Goal: Task Accomplishment & Management: Complete application form

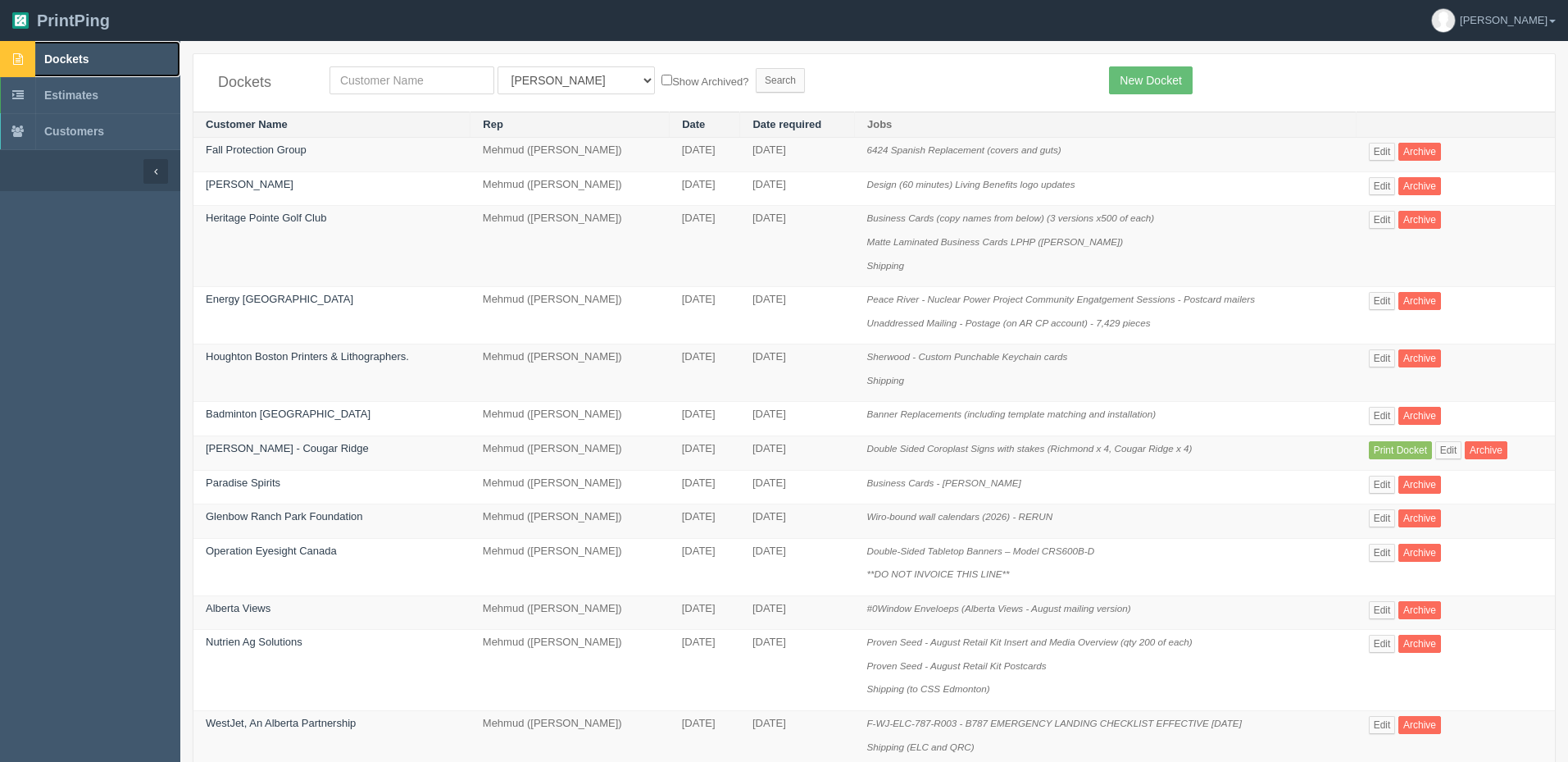
click at [88, 54] on span "Dockets" at bounding box center [66, 59] width 44 height 13
click at [373, 71] on input "text" at bounding box center [412, 81] width 165 height 28
type input "nutrien"
click at [755, 68] on input "Search" at bounding box center [780, 81] width 49 height 24
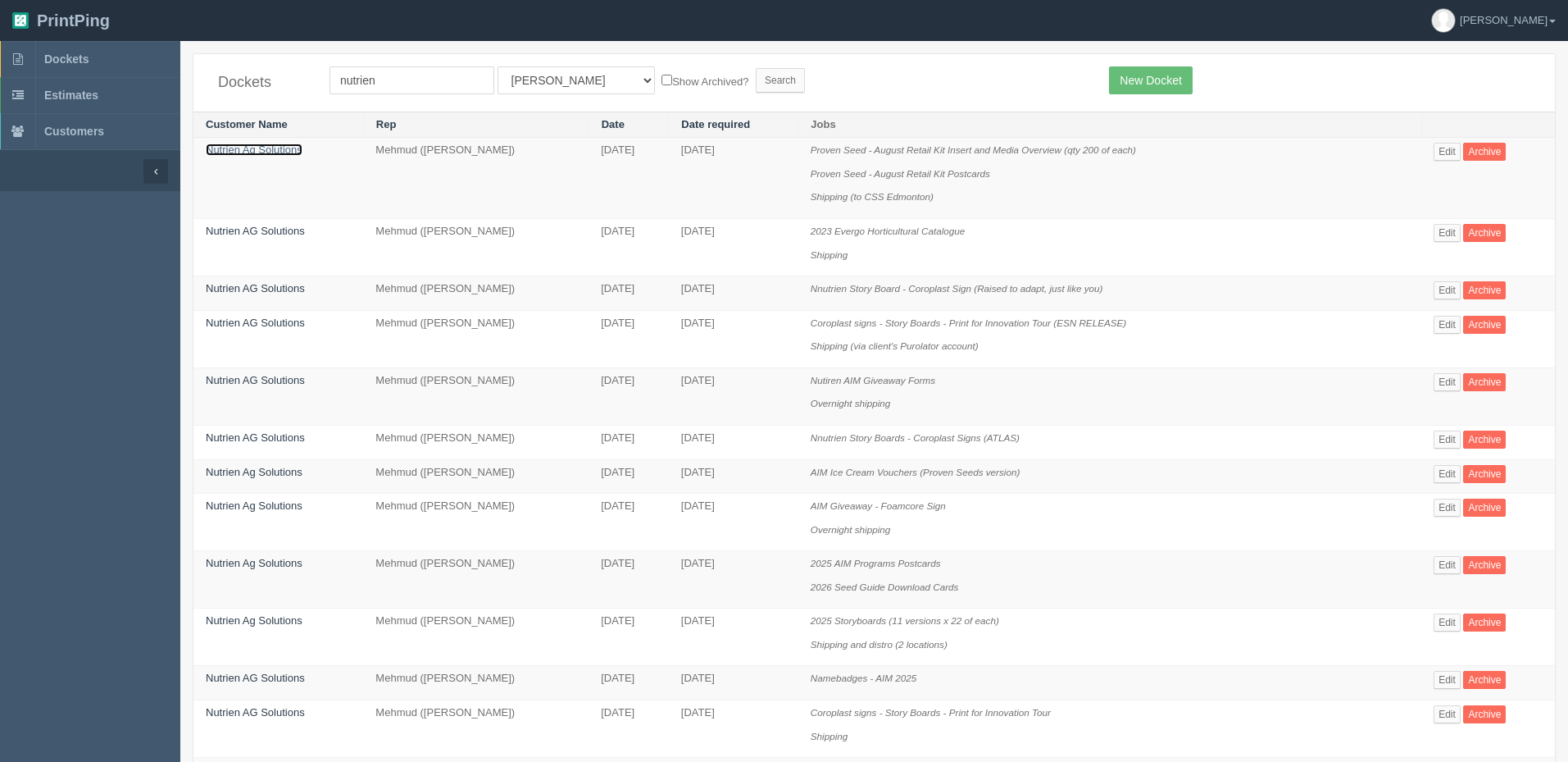
click at [277, 151] on link "Nutrien Ag Solutions" at bounding box center [254, 149] width 97 height 12
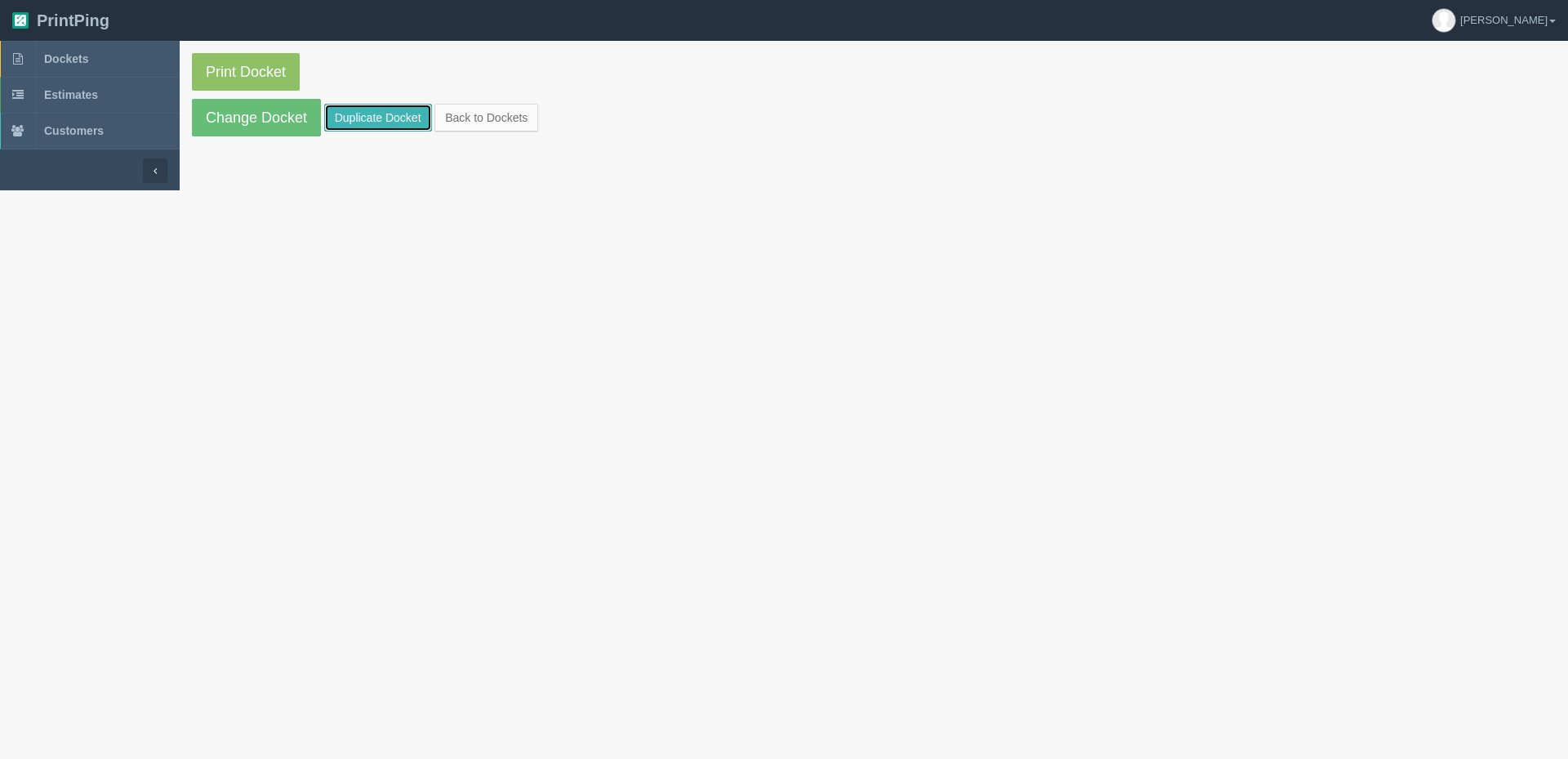
click at [376, 122] on link "Duplicate Docket" at bounding box center [377, 118] width 107 height 28
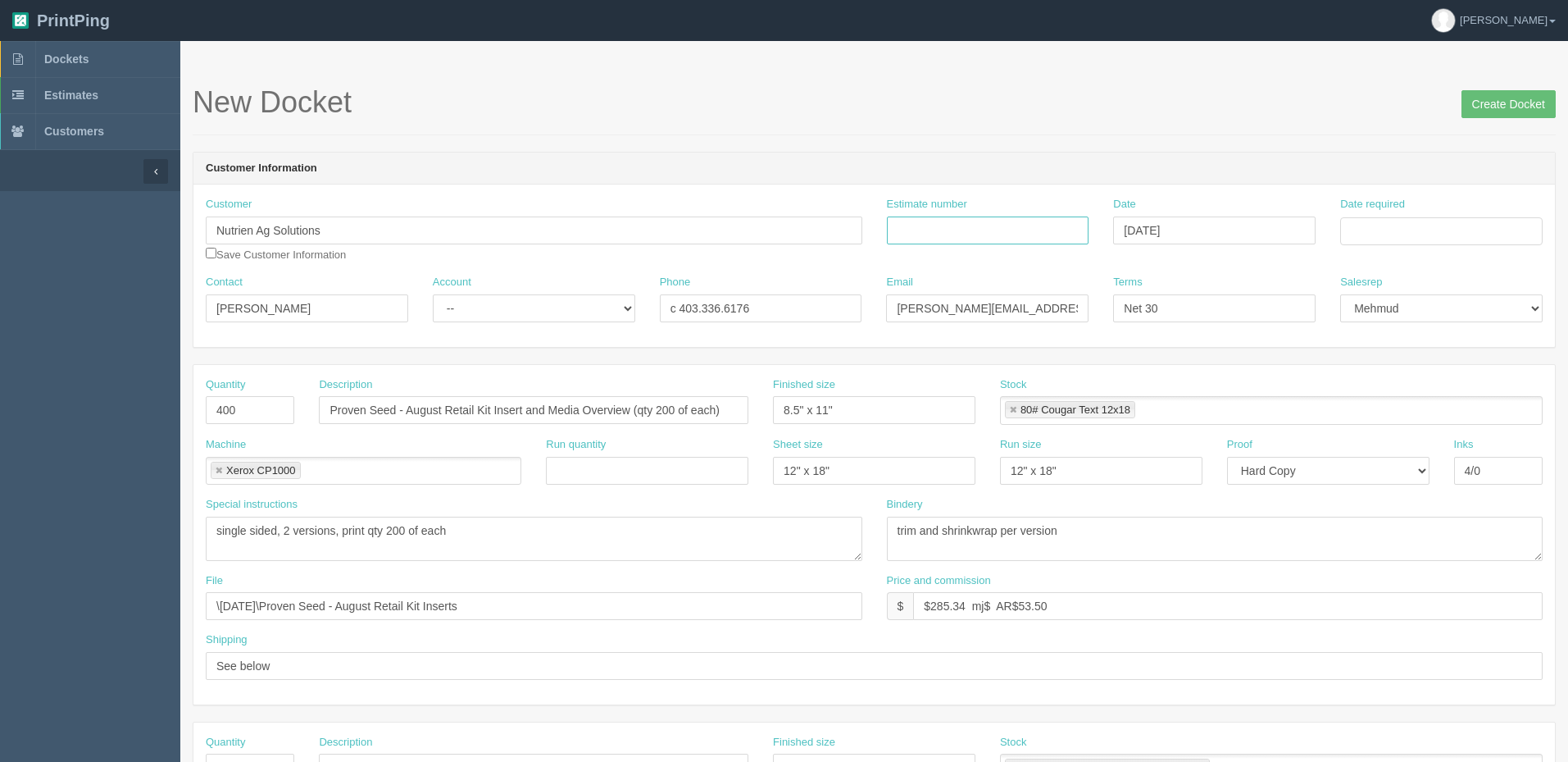
click at [1017, 226] on input "Estimate number" at bounding box center [988, 231] width 202 height 28
paste input "092256"
type input "092256"
click at [1371, 231] on input "Date required" at bounding box center [1441, 232] width 202 height 28
click at [1411, 433] on td "2" at bounding box center [1400, 434] width 21 height 23
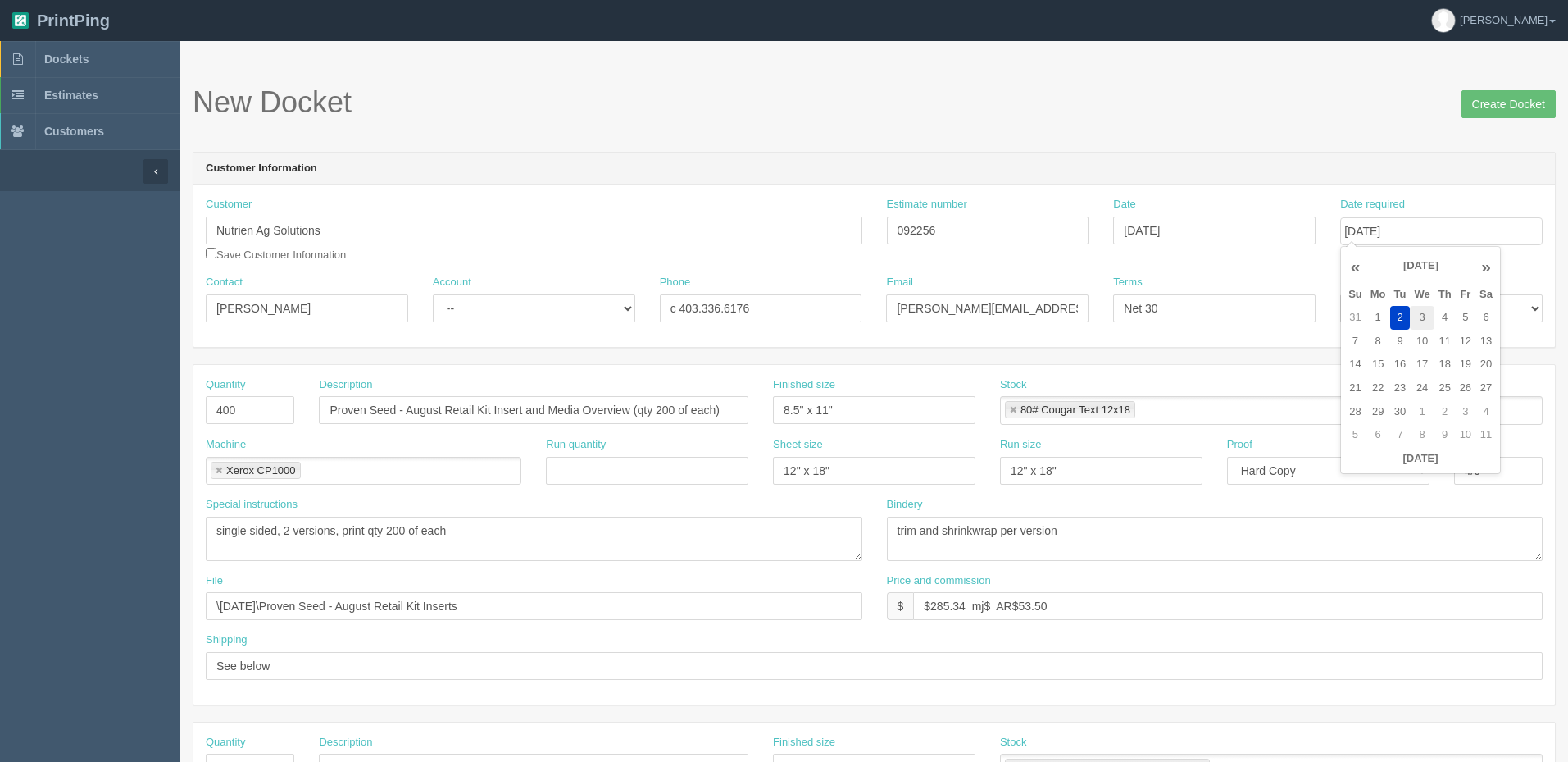
click at [1424, 320] on td "3" at bounding box center [1421, 317] width 23 height 23
type input "September 3, 2025"
click at [1177, 159] on header "Customer Information" at bounding box center [874, 169] width 1362 height 33
click at [497, 310] on select "-- Existing Client Allrush Client Rep Client" at bounding box center [534, 308] width 202 height 28
select select "Rep Client"
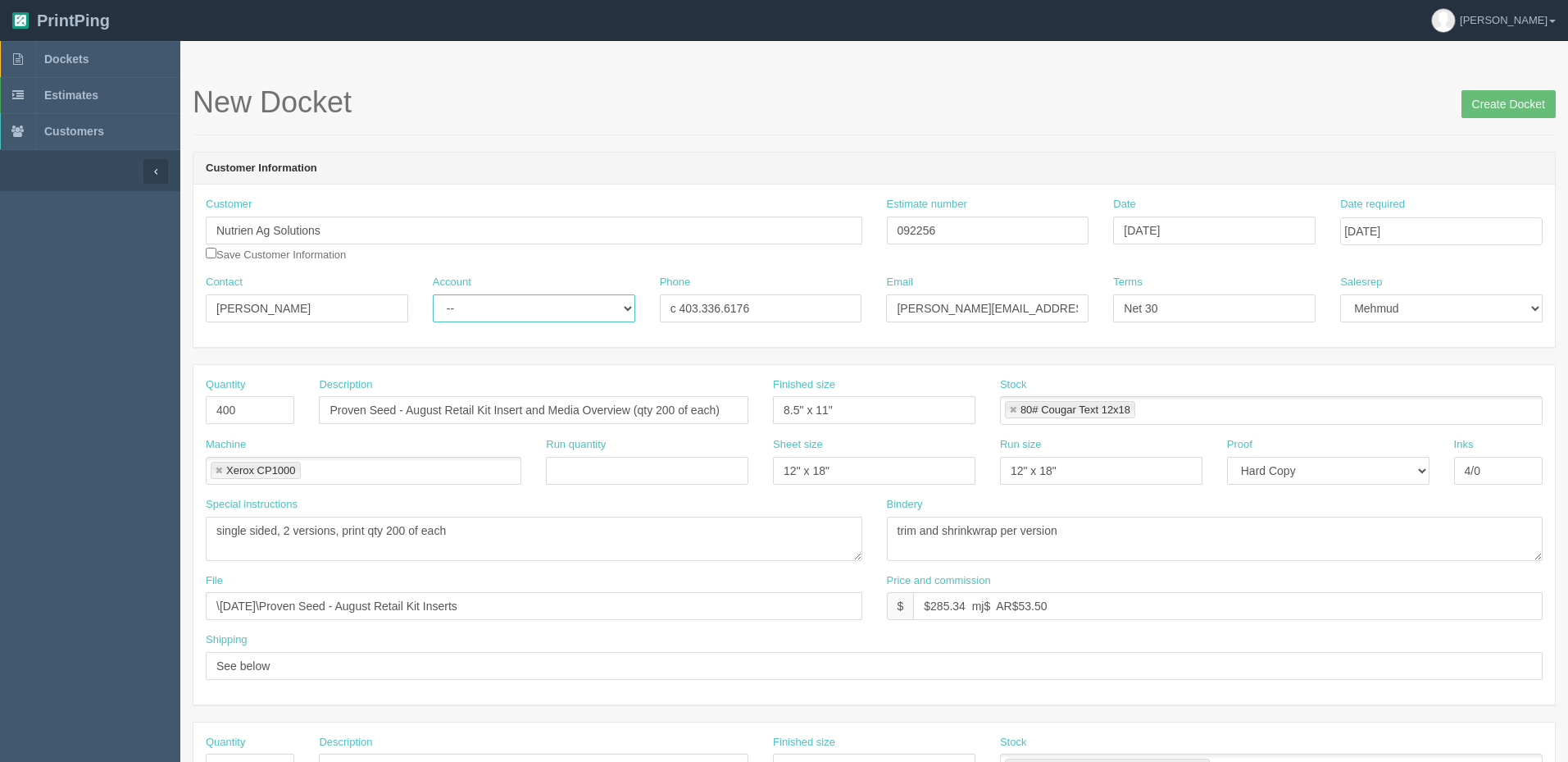
click at [433, 294] on select "-- Existing Client Allrush Client Rep Client" at bounding box center [534, 308] width 202 height 28
drag, startPoint x: 558, startPoint y: 410, endPoint x: 930, endPoint y: 425, distance: 372.3
click at [558, 410] on input "Proven Seed - August Retail Kit Insert and Media Overview (qty 200 of each)" at bounding box center [533, 410] width 429 height 28
type input "How to order seed guide document"
click at [1012, 408] on link at bounding box center [1013, 410] width 9 height 10
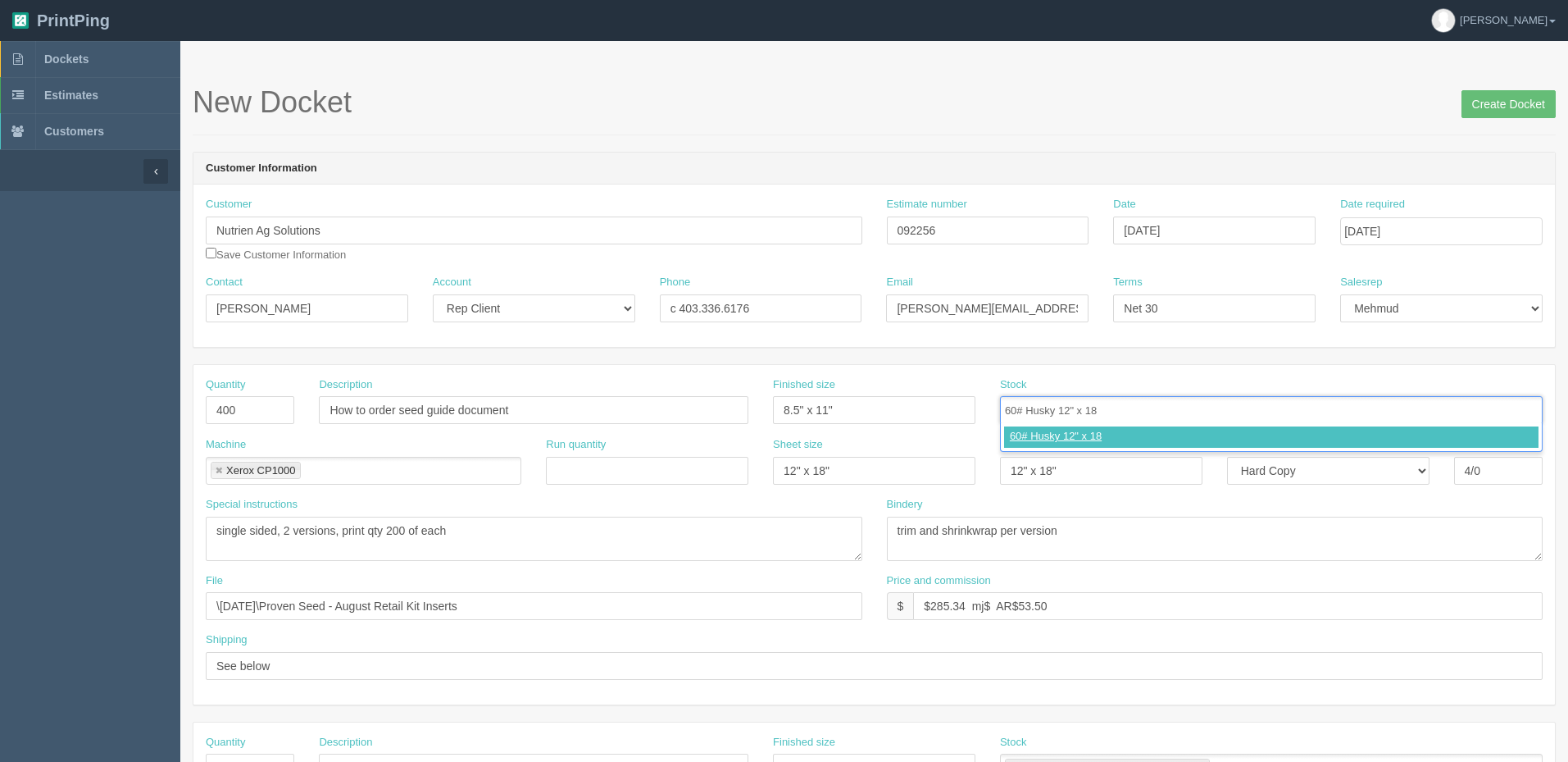
type input "60# Husky 12" x 18""
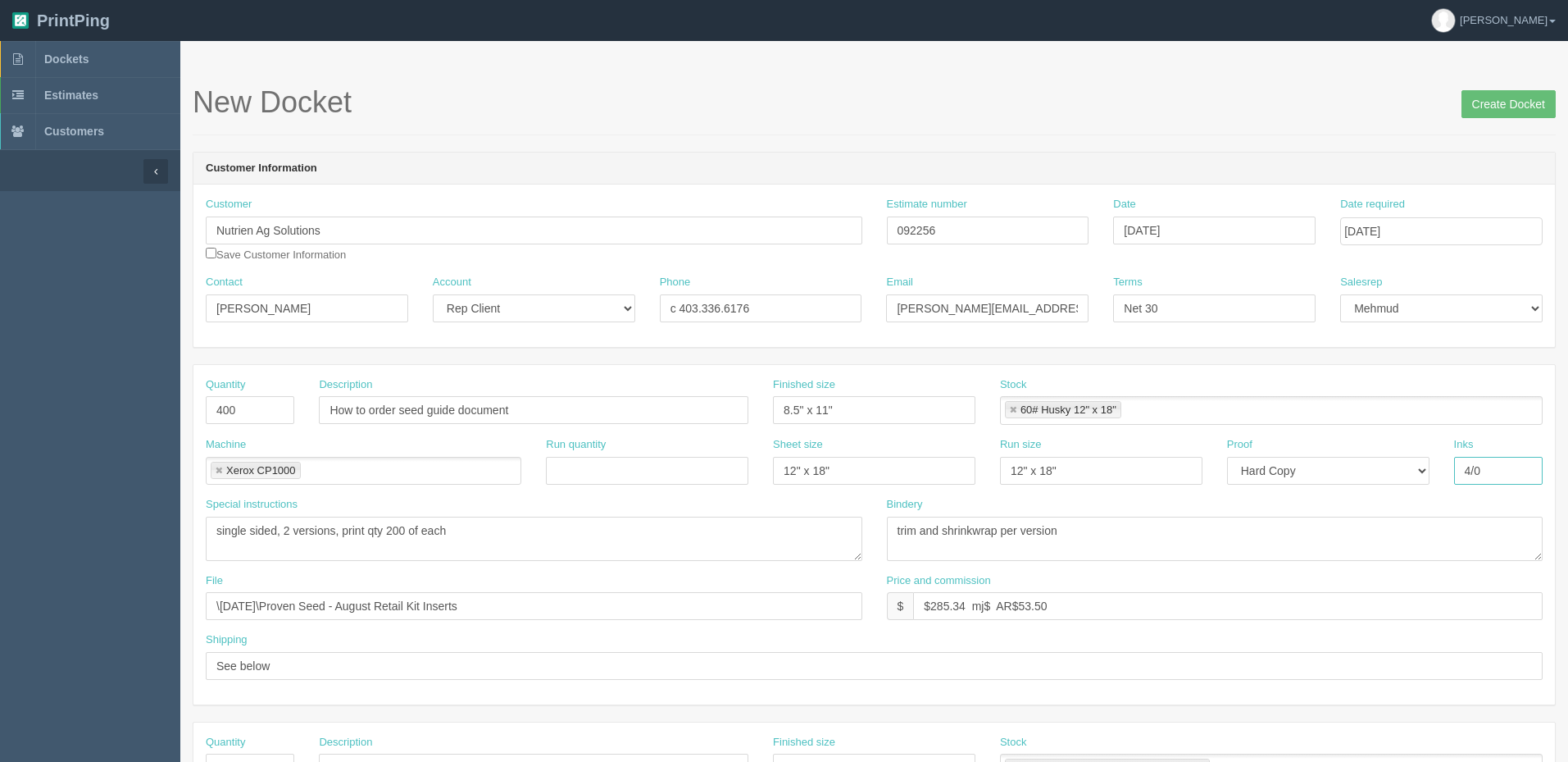
drag, startPoint x: 1493, startPoint y: 461, endPoint x: 1262, endPoint y: 440, distance: 232.0
click at [1295, 448] on div "Machine Xerox CP1000 Xerox CP1000 Run quantity Sheet size 12" x 18" Run size 12…" at bounding box center [874, 467] width 1362 height 60
type input "4/4"
type textarea "double sided (for stock, use 60# Husky or 20# Bond, whatever is in stock)"
type textarea "trim"
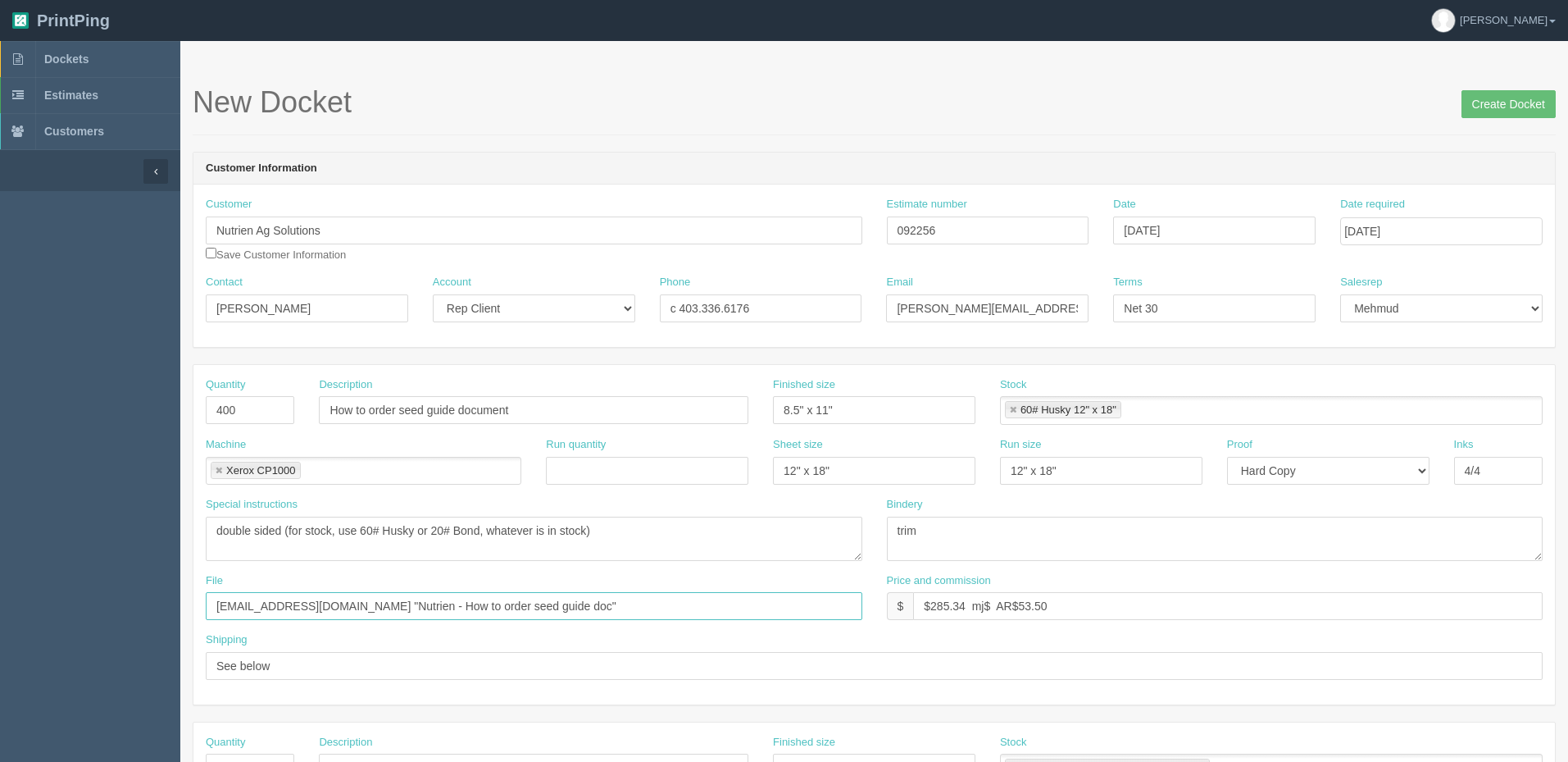
type input "files@allrush.ca "Nutrien - How to order seed guide doc""
type input "$"
drag, startPoint x: 249, startPoint y: 410, endPoint x: -8, endPoint y: 371, distance: 259.9
click at [0, 371] on html "PrintPing Zack Edit account ( zack@allrush.ca ) Logout Dockets Estimates" at bounding box center [784, 744] width 1568 height 1488
type input "170"
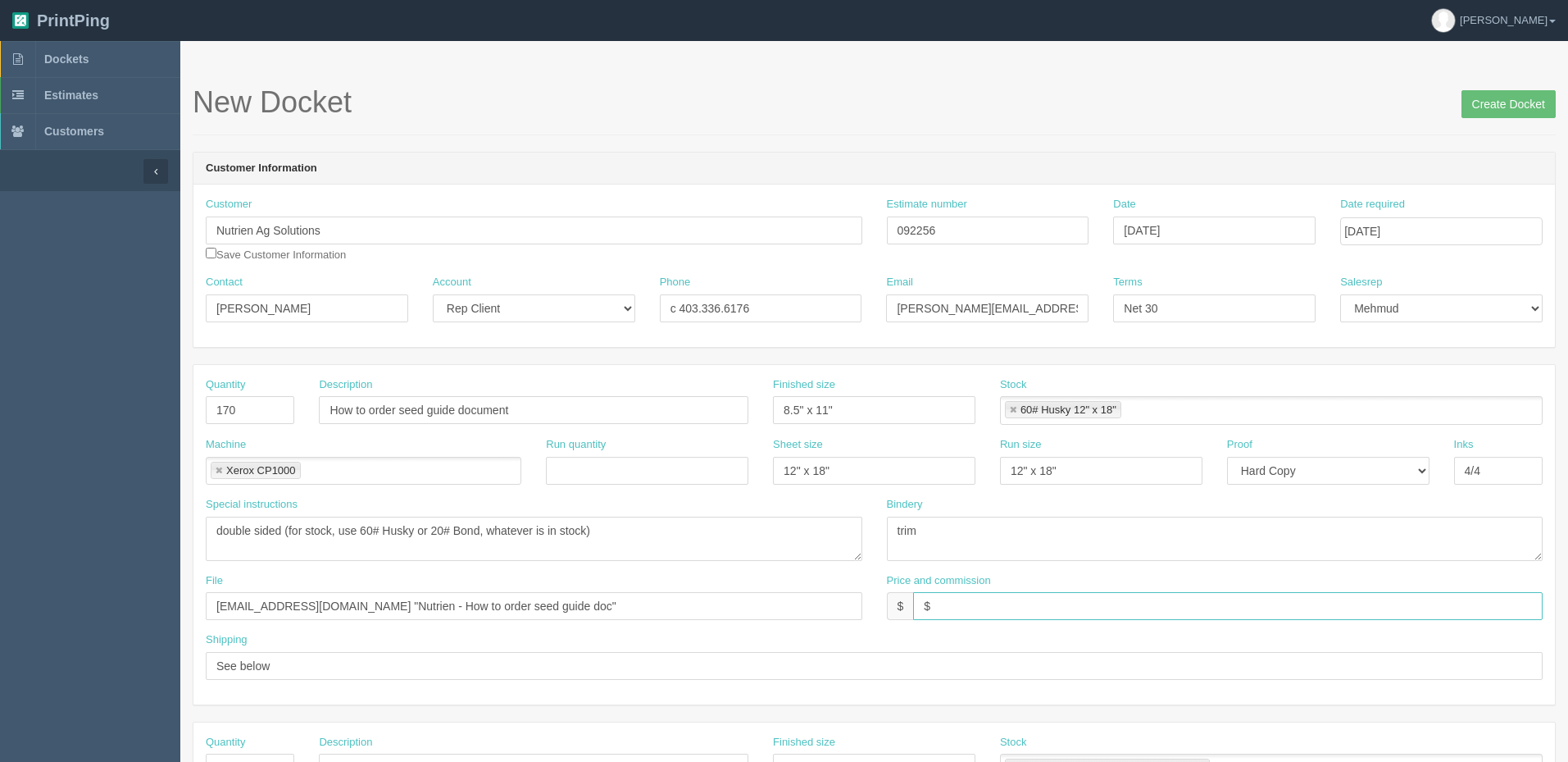
click at [958, 605] on input "$" at bounding box center [1228, 605] width 630 height 28
click at [1042, 608] on input "$110.06 mj$ AR$" at bounding box center [1228, 605] width 630 height 28
type input "$110.06 mj$20.64 AR$20.64"
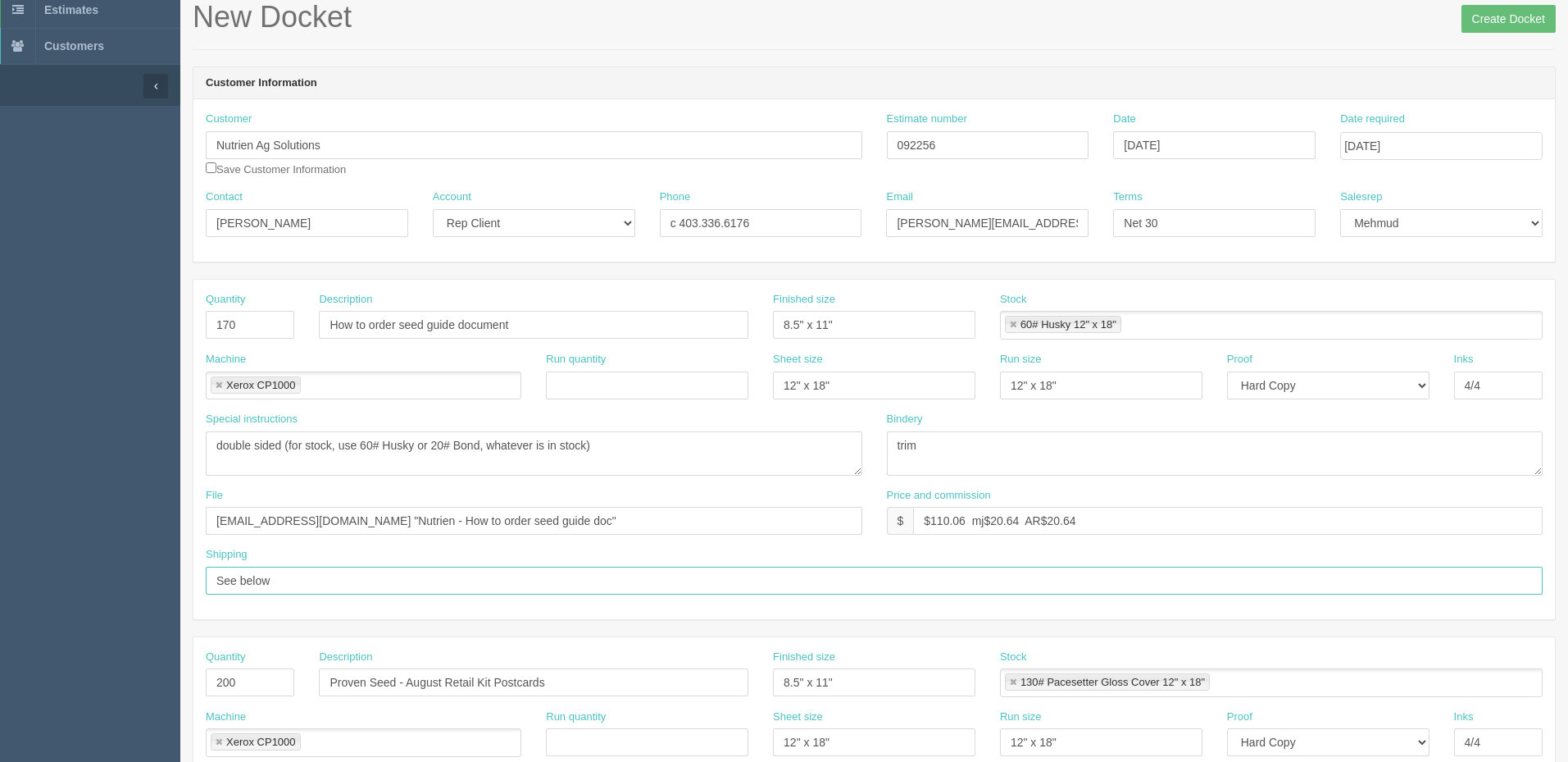
scroll to position [492, 0]
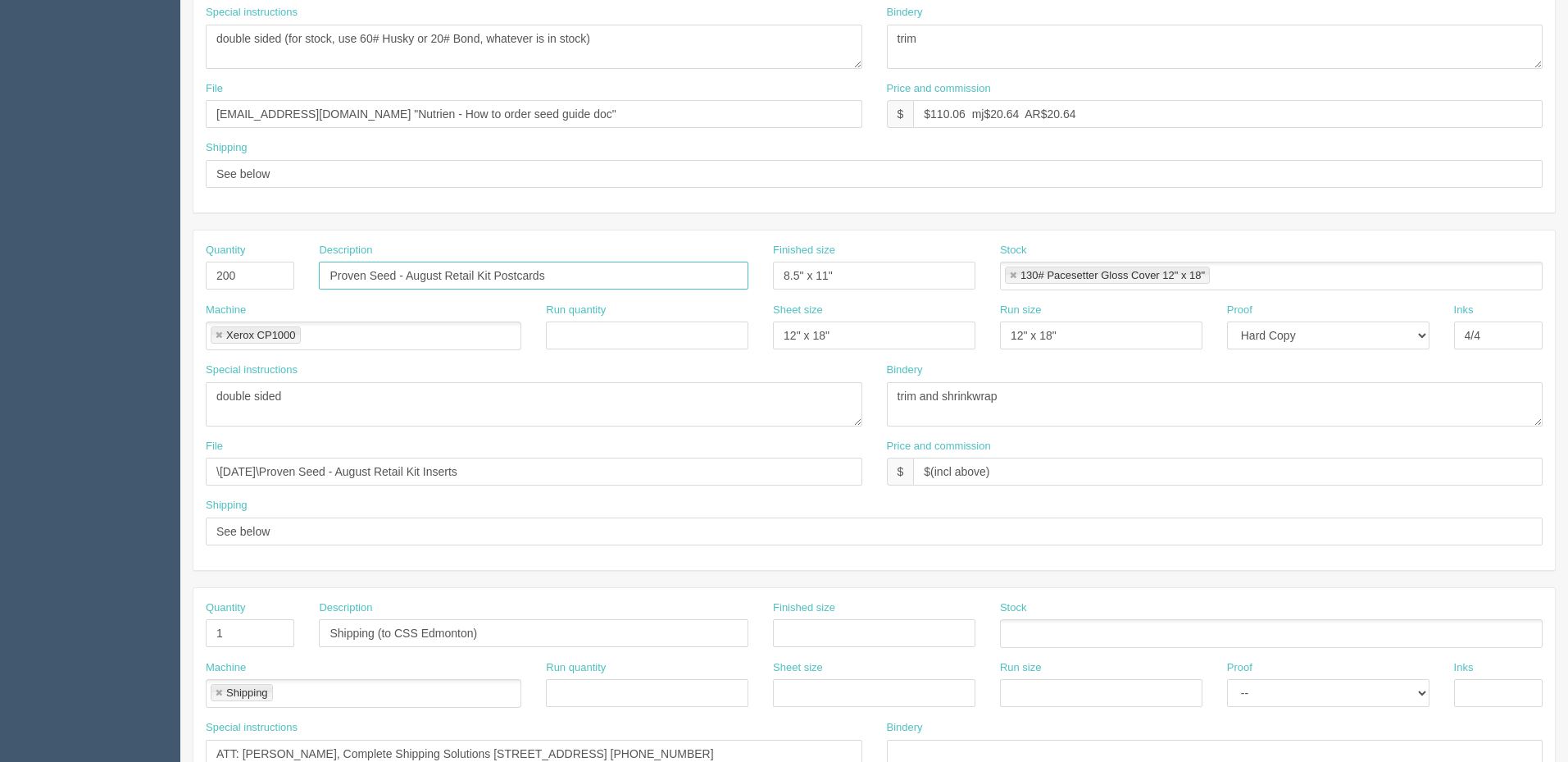
drag, startPoint x: 590, startPoint y: 266, endPoint x: 220, endPoint y: 277, distance: 370.2
click at [220, 277] on div "Quantity 200 Description Proven Seed - August Retail Kit Postcards Finished siz…" at bounding box center [874, 273] width 1362 height 60
drag, startPoint x: 243, startPoint y: 274, endPoint x: 154, endPoint y: 275, distance: 89.0
click at [154, 275] on section "Dockets Estimates Customers" at bounding box center [784, 273] width 1568 height 1448
click at [221, 332] on link at bounding box center [218, 335] width 9 height 10
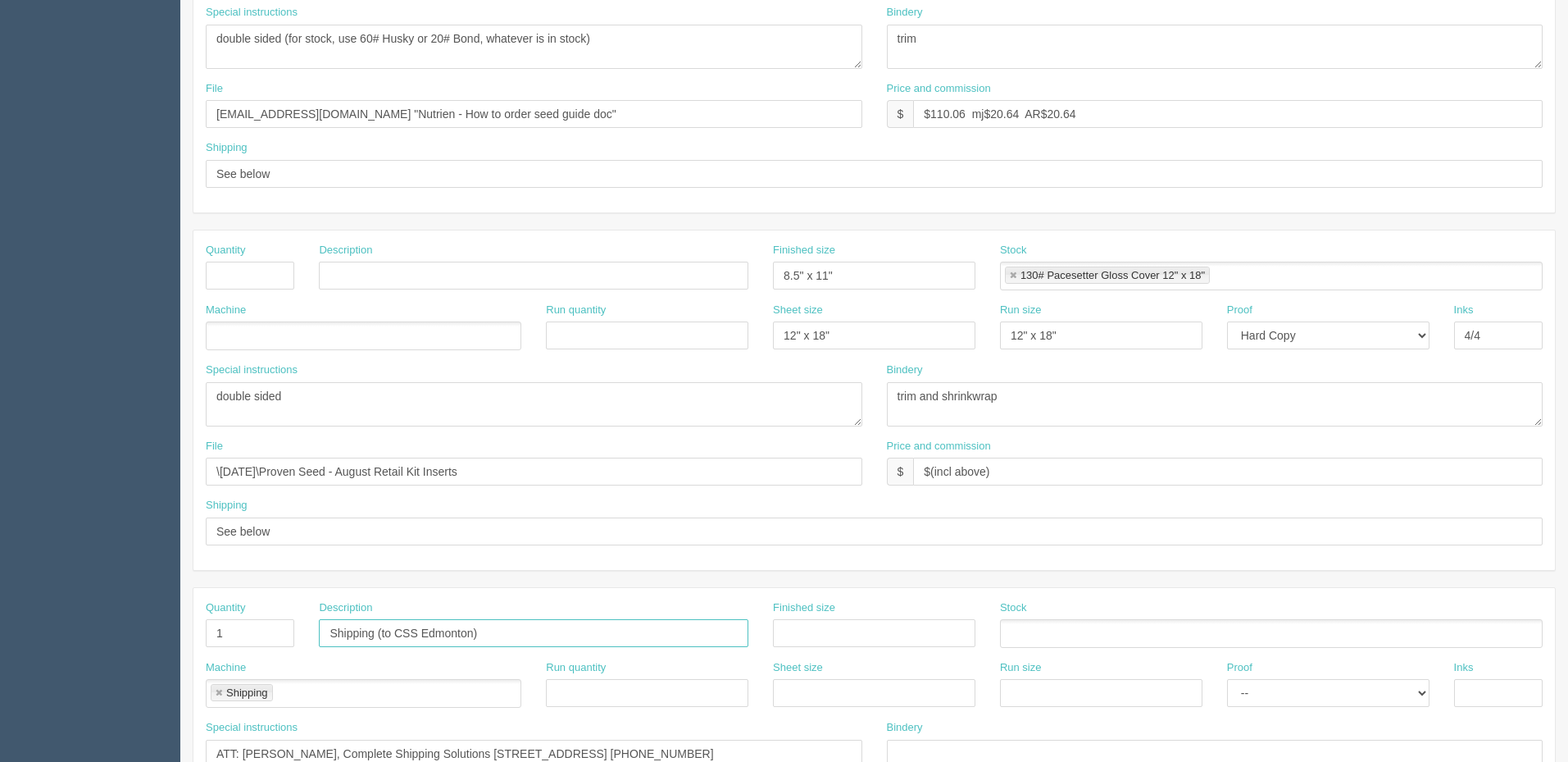
drag, startPoint x: 518, startPoint y: 637, endPoint x: 94, endPoint y: 635, distance: 424.0
click at [94, 635] on section "Dockets Estimates Customers" at bounding box center [784, 273] width 1568 height 1448
drag, startPoint x: 357, startPoint y: 273, endPoint x: 311, endPoint y: 273, distance: 46.0
click at [357, 273] on input "text" at bounding box center [533, 276] width 429 height 28
paste input "Shipping (to CSS Edmonton)"
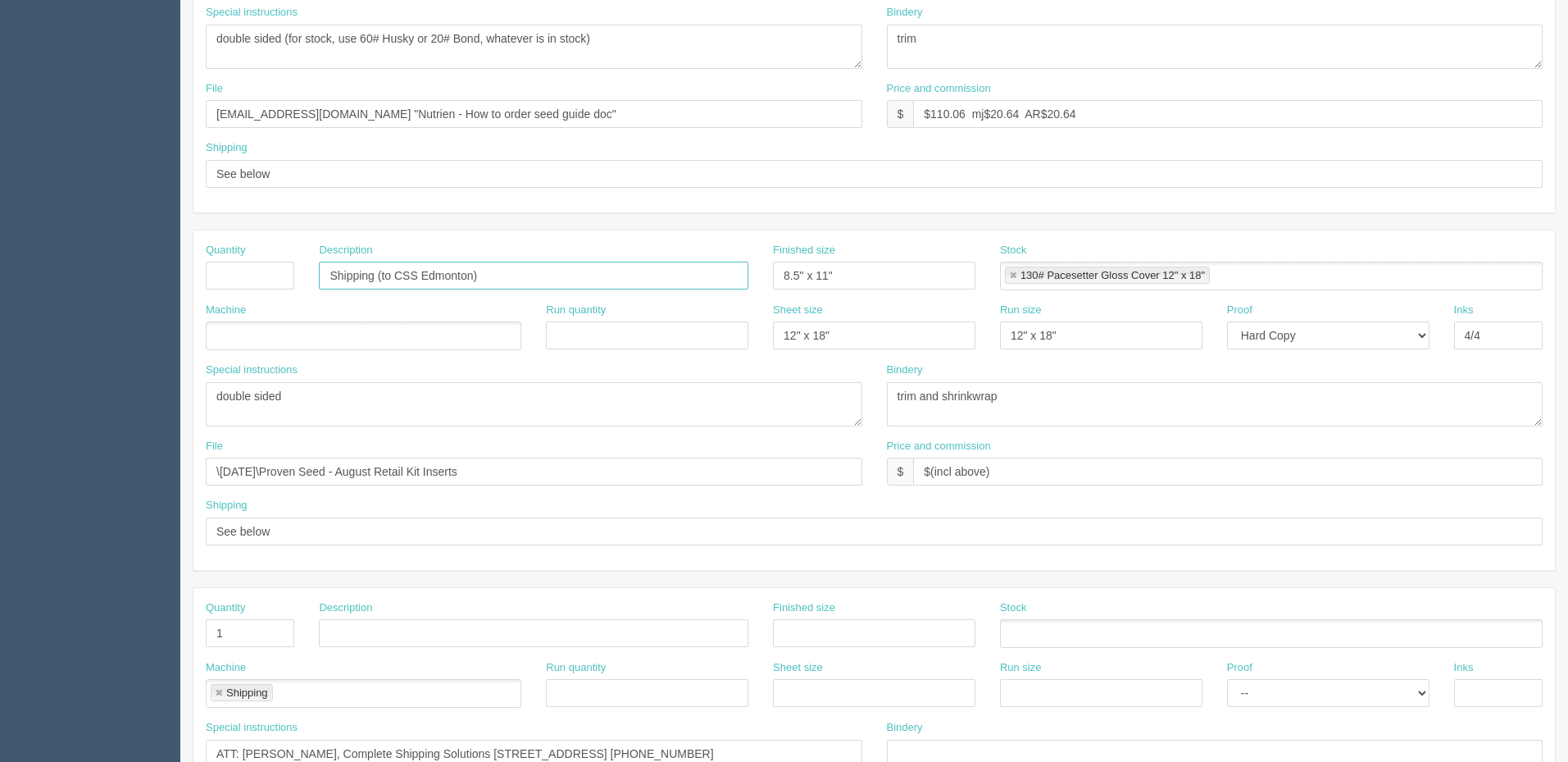
type input "Shipping (to CSS Edmonton)"
click at [260, 270] on input "text" at bounding box center [250, 276] width 88 height 28
type input "1"
drag, startPoint x: 947, startPoint y: 275, endPoint x: 441, endPoint y: 281, distance: 506.0
click at [441, 281] on div "Quantity 1 Description Shipping (to CSS Edmonton) Finished size 8.5" x 11" Stoc…" at bounding box center [874, 273] width 1362 height 60
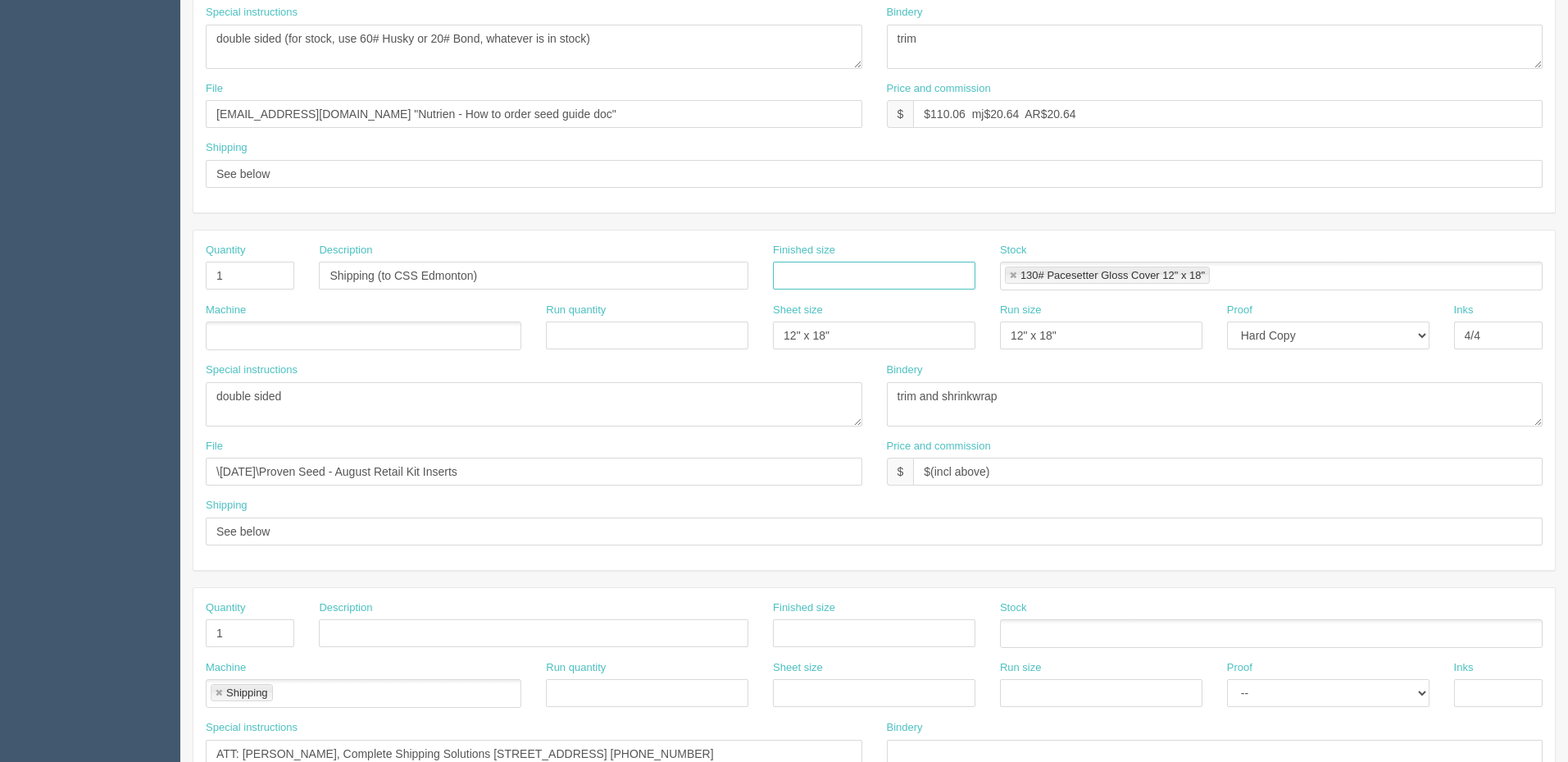
click at [1010, 276] on link at bounding box center [1013, 276] width 9 height 10
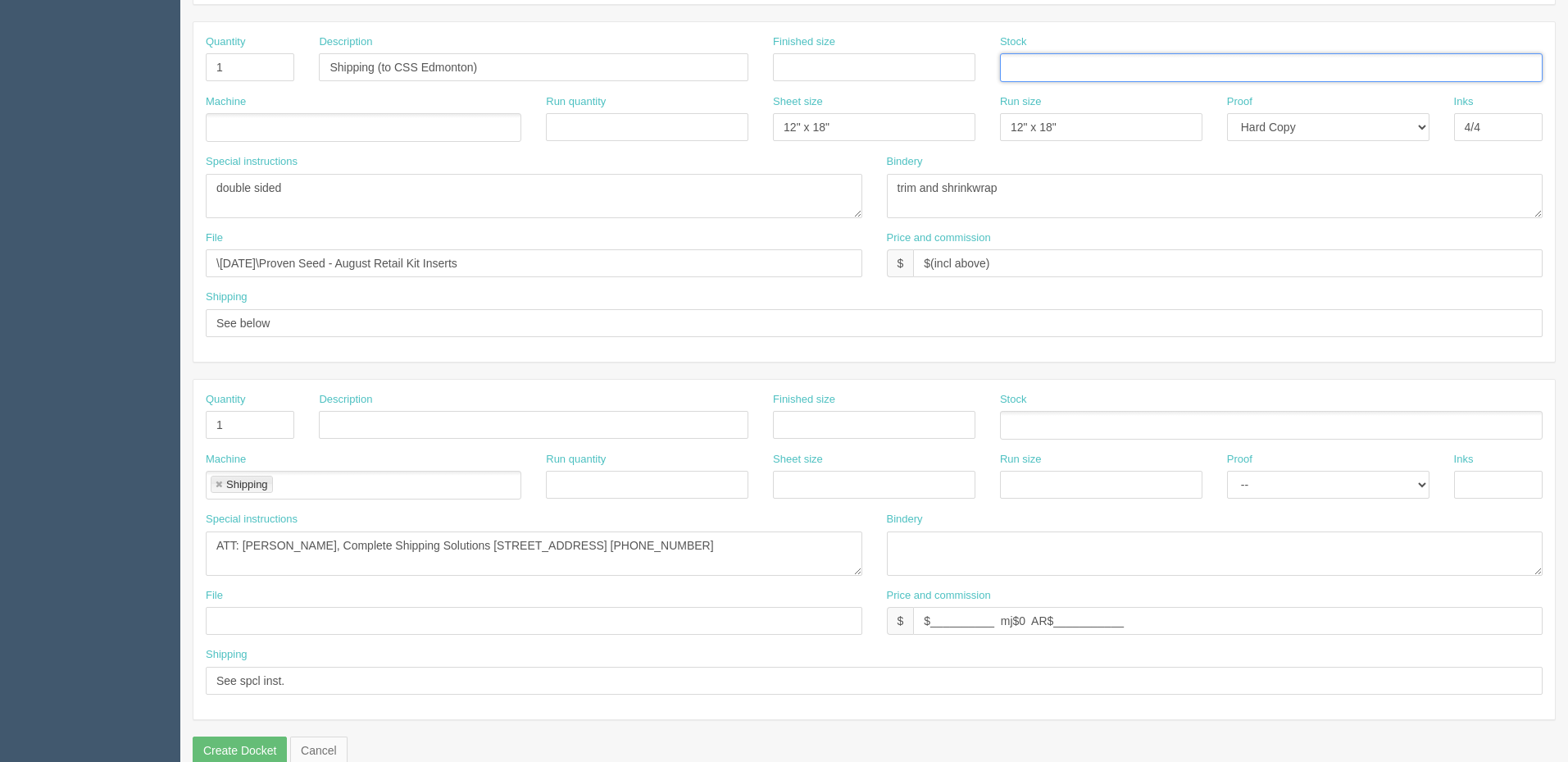
scroll to position [726, 0]
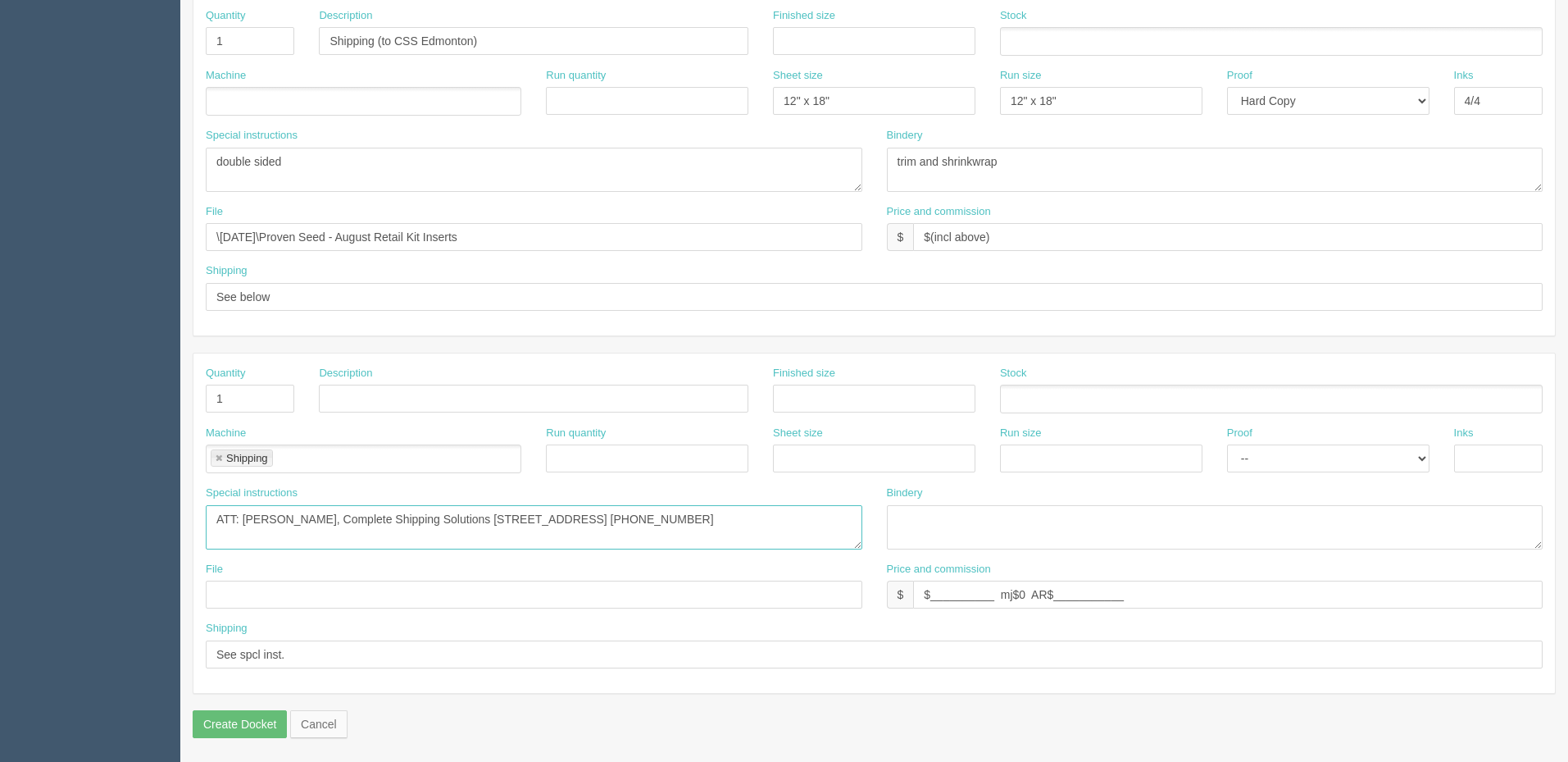
click at [326, 537] on textarea "ATT: Candace Thomson, Complete Shipping Solutions 12759 – 149 Street Edmonton, …" at bounding box center [534, 527] width 657 height 44
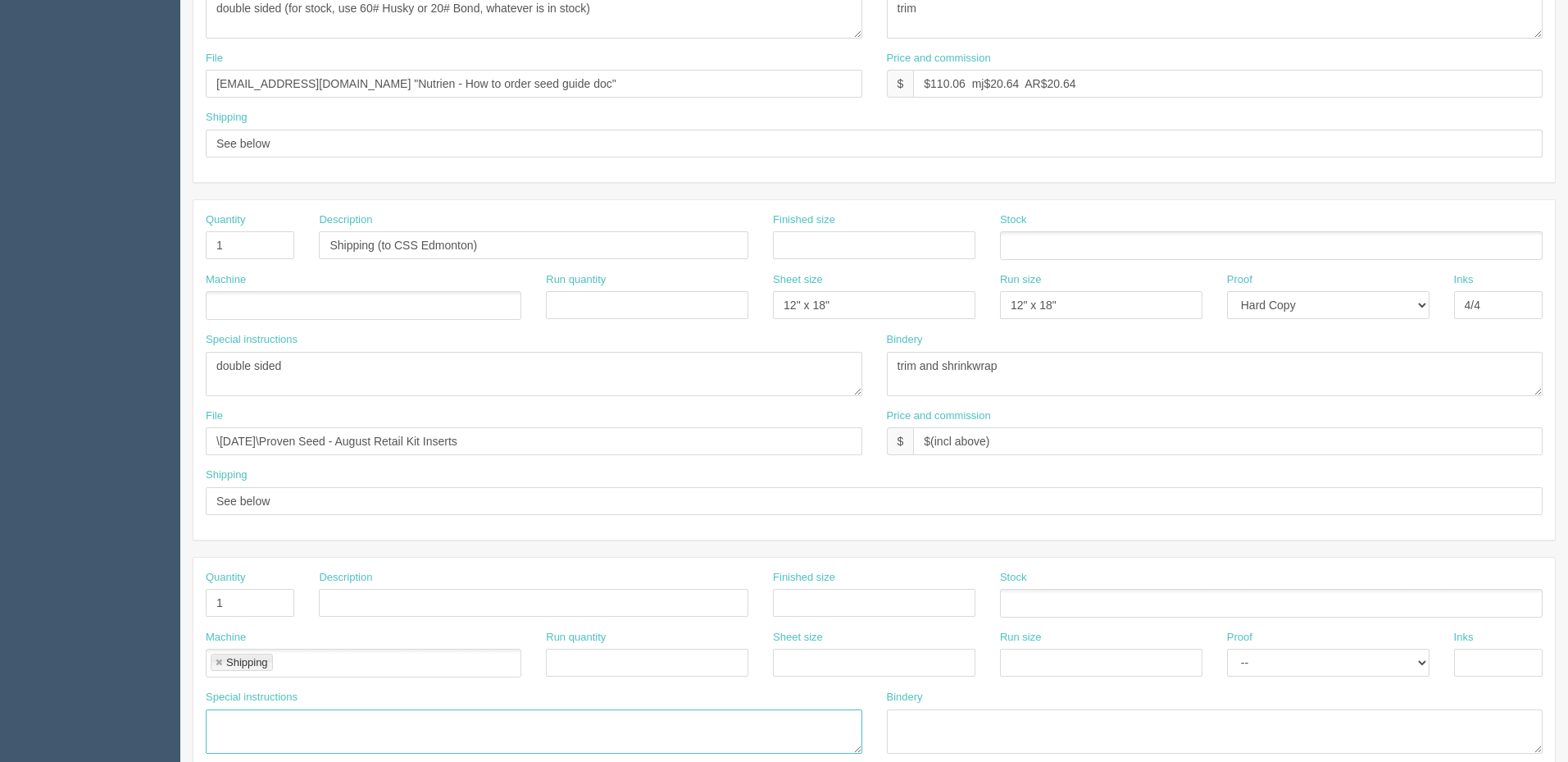
scroll to position [481, 0]
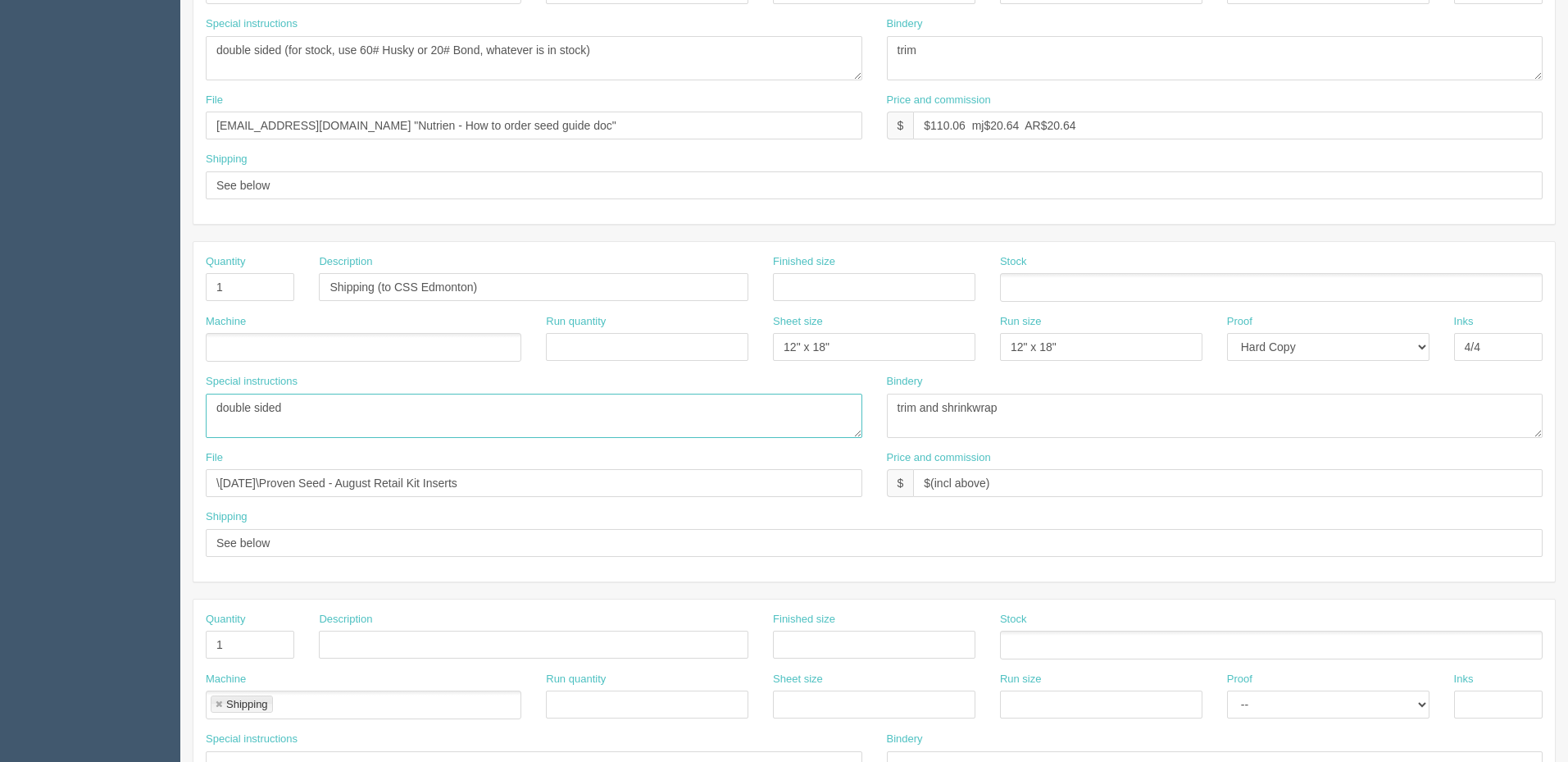
click at [336, 418] on textarea "double sided" at bounding box center [534, 415] width 657 height 44
paste textarea "ATT: Candace Thomson, Complete Shipping Solutions 12759 – 149 Street Edmonton, …"
type textarea "ATT: Candace Thomson, Complete Shipping Solutions 12759 – 149 Street Edmonton, …"
click at [270, 346] on ul at bounding box center [364, 347] width 316 height 29
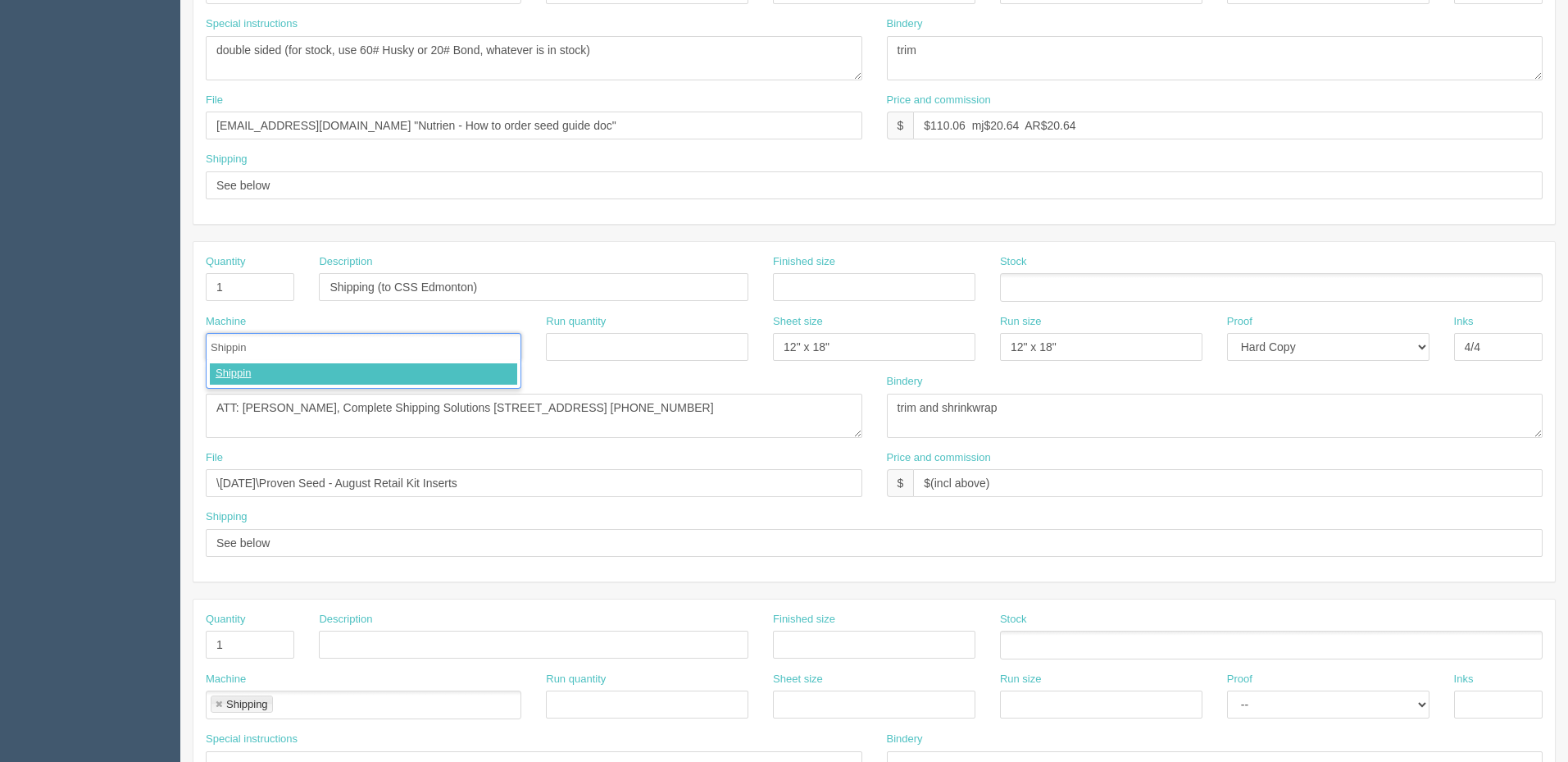
type input "Shipping"
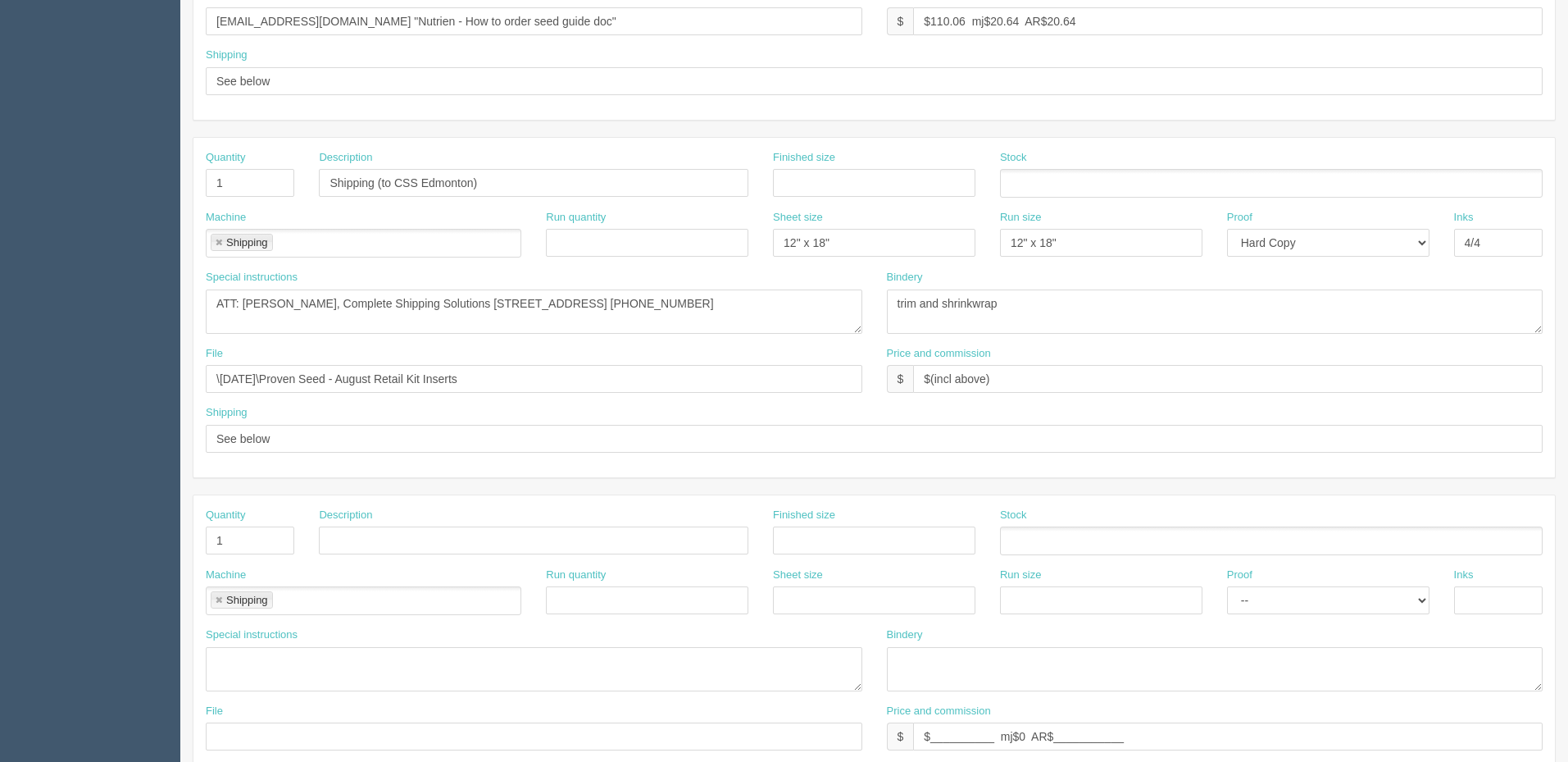
scroll to position [726, 0]
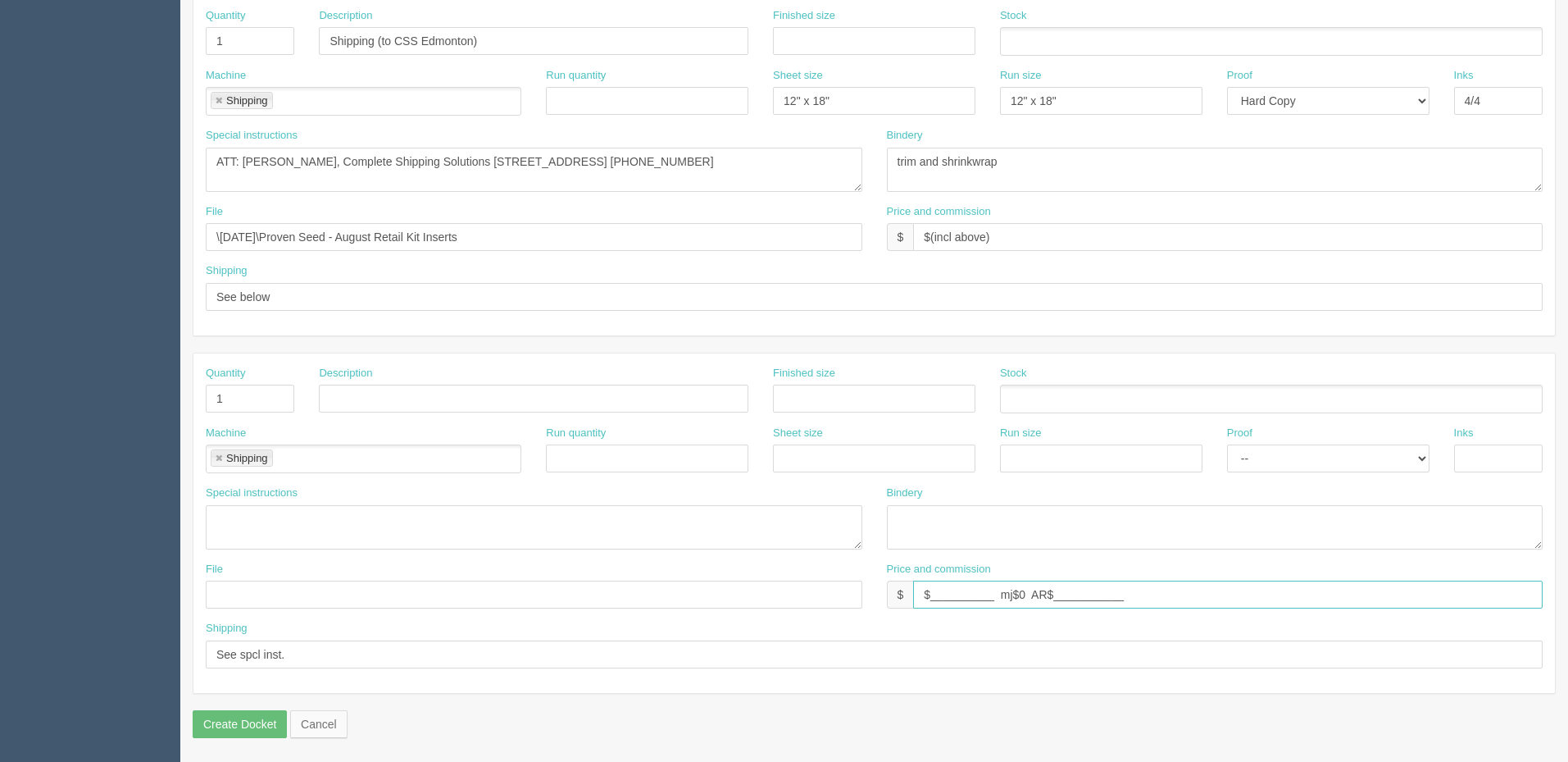
drag, startPoint x: 1114, startPoint y: 597, endPoint x: 659, endPoint y: 597, distance: 455.0
click at [659, 597] on div "File Price and commission $ $__________ mj$0 AR$___________" at bounding box center [874, 591] width 1362 height 60
drag, startPoint x: 1027, startPoint y: 232, endPoint x: 672, endPoint y: 238, distance: 355.1
click at [672, 238] on div "File \August 2025\Proven Seed - August Retail Kit Inserts Price and commission …" at bounding box center [874, 234] width 1362 height 60
paste input "__________ mj$0 AR$___________"
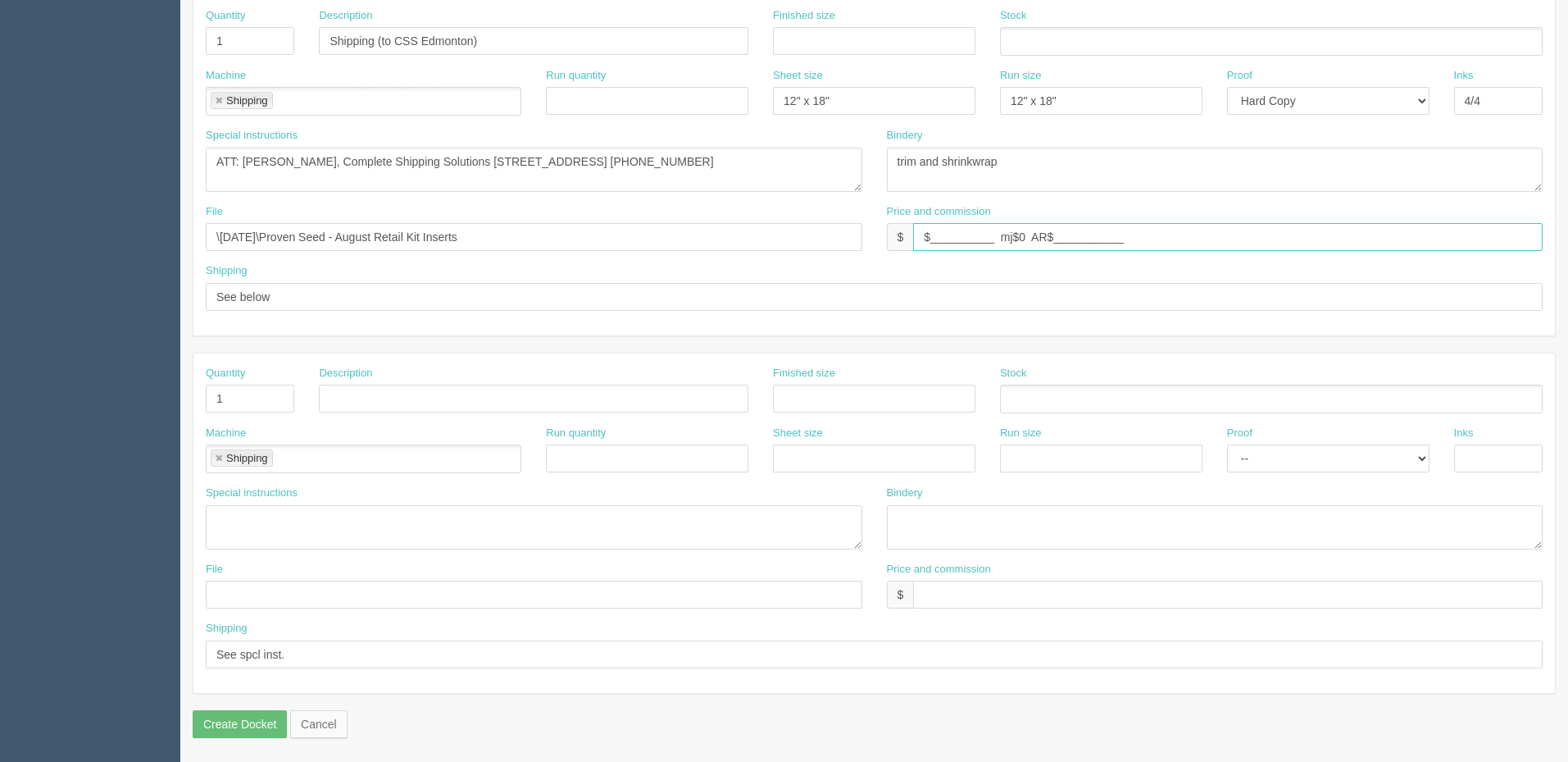
type input "$__________ mj$0 AR$___________"
drag, startPoint x: 1025, startPoint y: 164, endPoint x: 642, endPoint y: 169, distance: 383.0
click at [575, 164] on div "Special instructions double sided Bindery trim and shrinkwrap" at bounding box center [874, 165] width 1362 height 76
drag, startPoint x: 372, startPoint y: 219, endPoint x: 79, endPoint y: 364, distance: 326.9
click at [0, 229] on html "PrintPing Zack Edit account ( zack@allrush.ca ) Logout Dockets Estimates" at bounding box center [784, 18] width 1568 height 1488
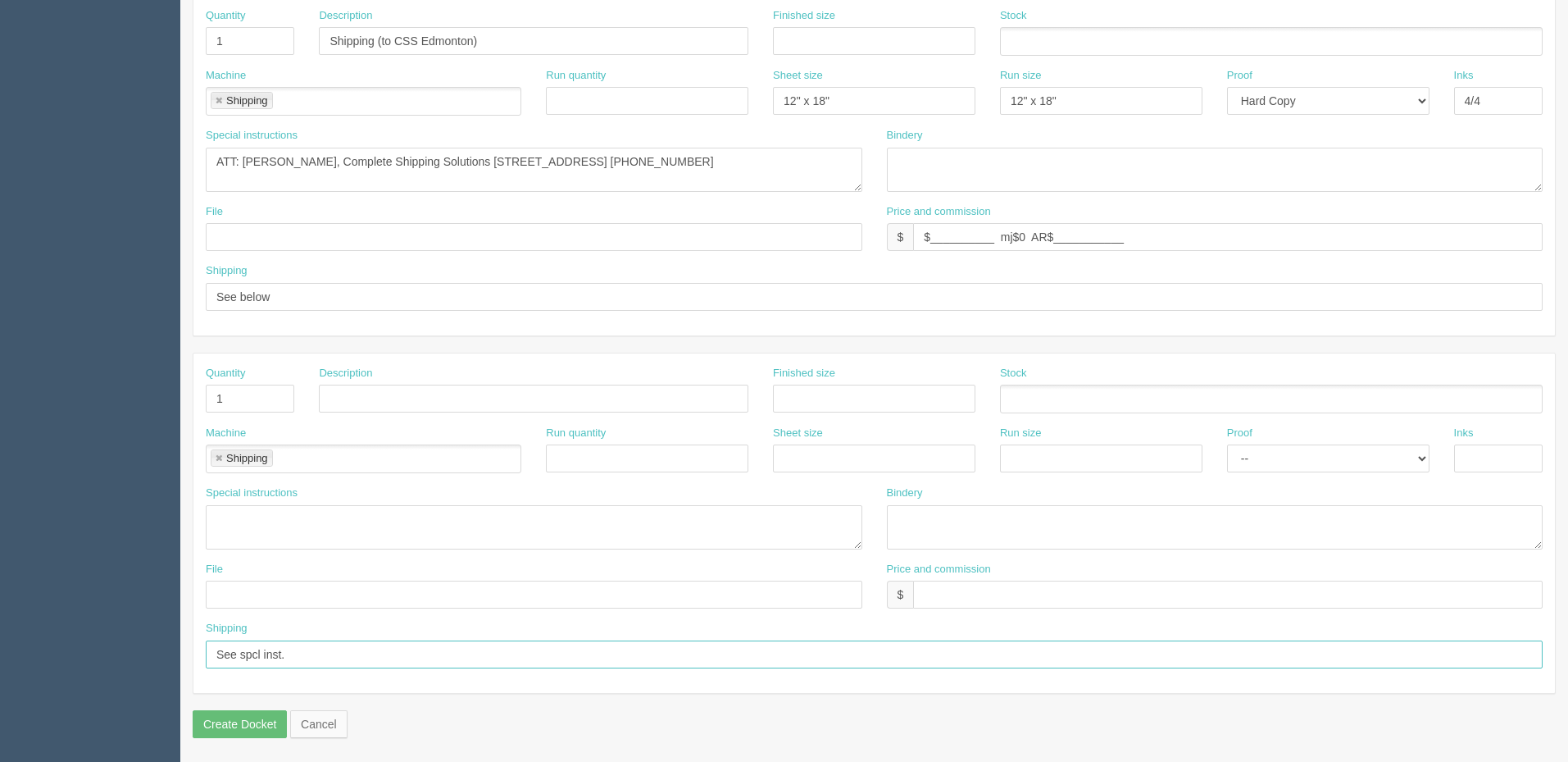
drag, startPoint x: 296, startPoint y: 650, endPoint x: 62, endPoint y: 655, distance: 234.1
click at [62, 655] on section "Dockets Estimates Customers" at bounding box center [784, 38] width 1568 height 1448
drag, startPoint x: 308, startPoint y: 293, endPoint x: 53, endPoint y: 281, distance: 255.3
click at [53, 278] on section "Dockets Estimates Customers" at bounding box center [784, 38] width 1568 height 1448
paste input "spcl inst."
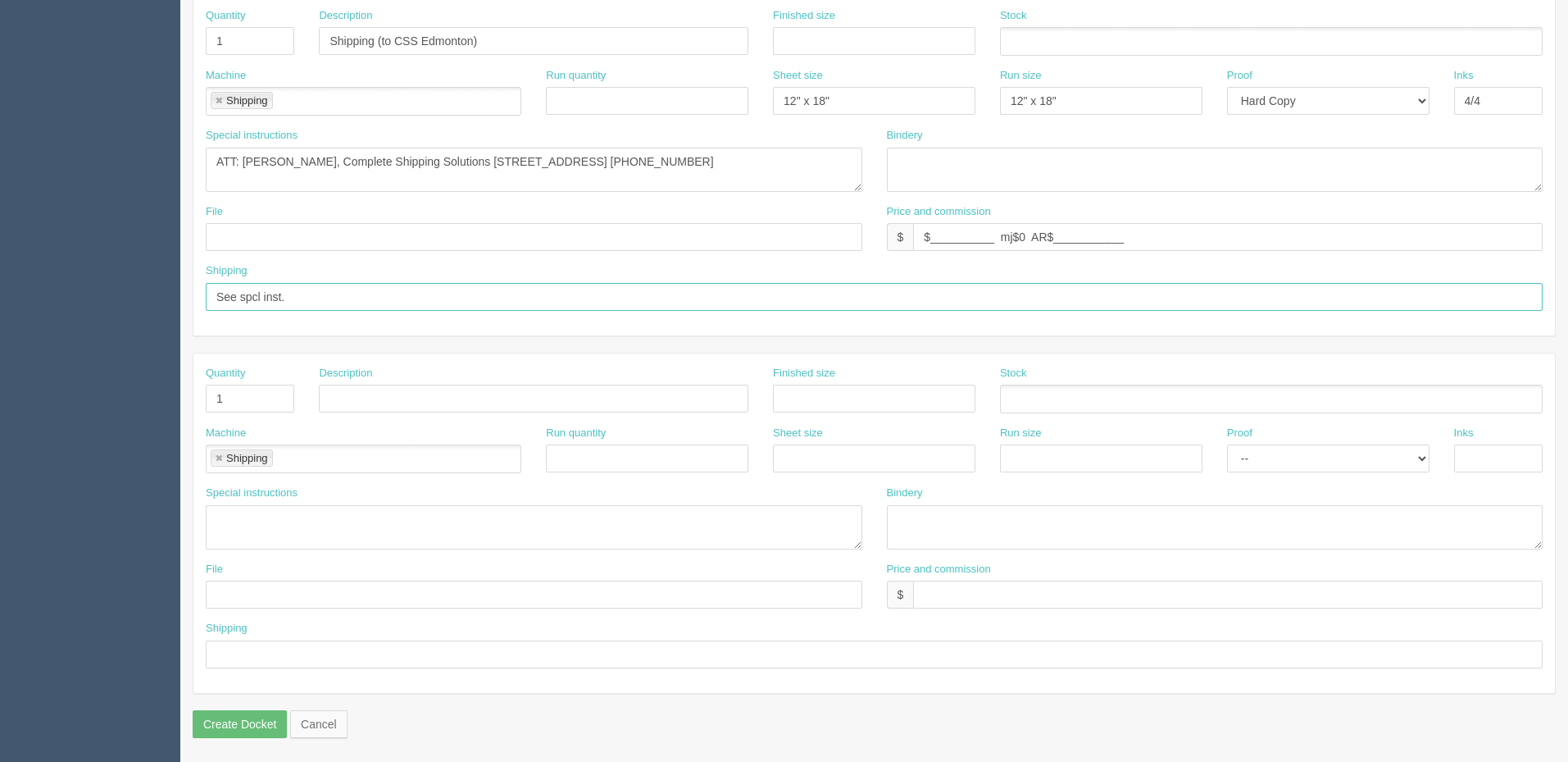
type input "See spcl inst."
drag, startPoint x: 232, startPoint y: 402, endPoint x: 183, endPoint y: 409, distance: 49.5
click at [183, 409] on section "New Docket Create Docket Customer Information Customer Nutrien Ag Solutions Sav…" at bounding box center [874, 38] width 1388 height 1448
click at [217, 461] on link at bounding box center [218, 458] width 9 height 10
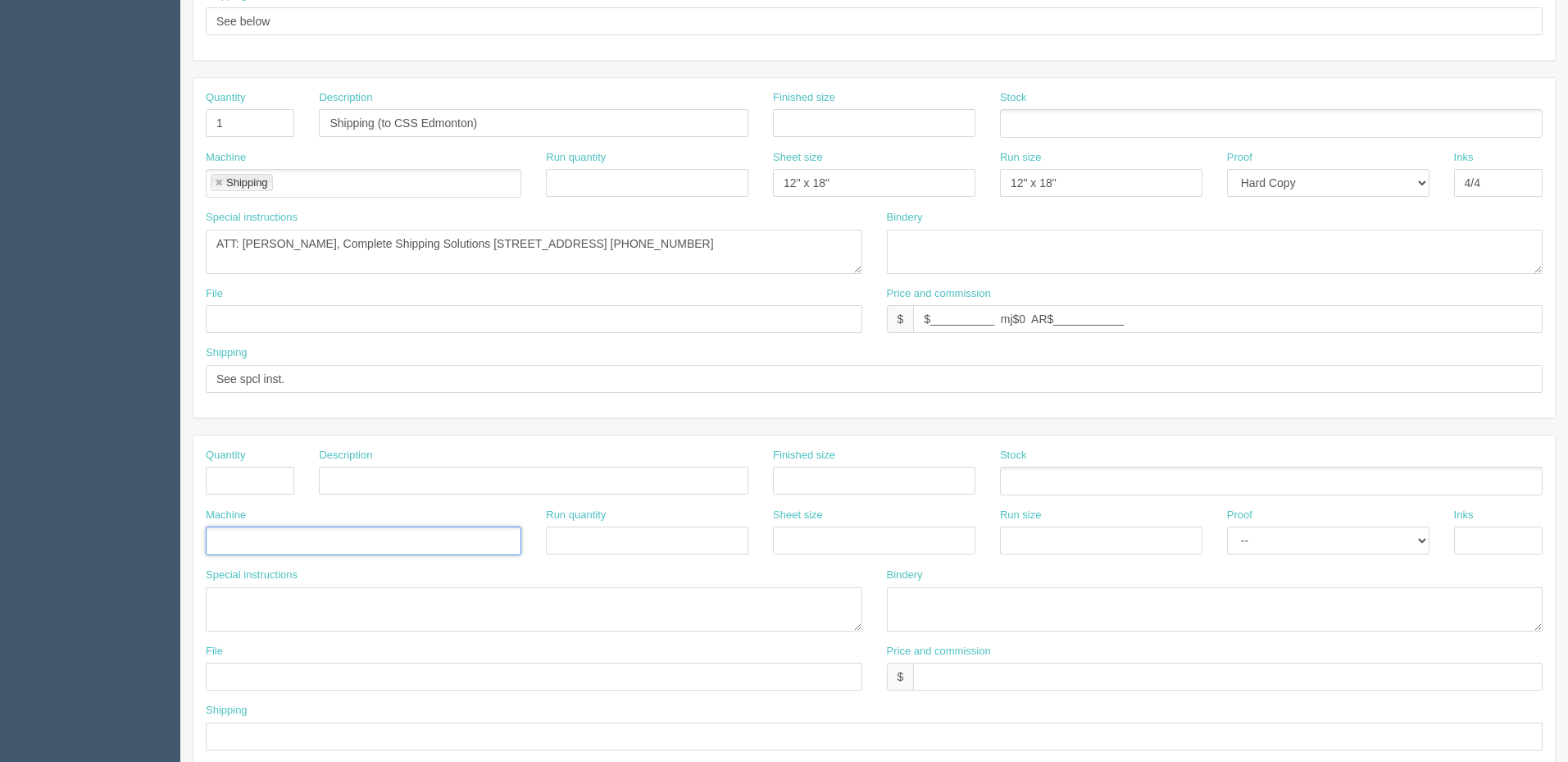
scroll to position [481, 0]
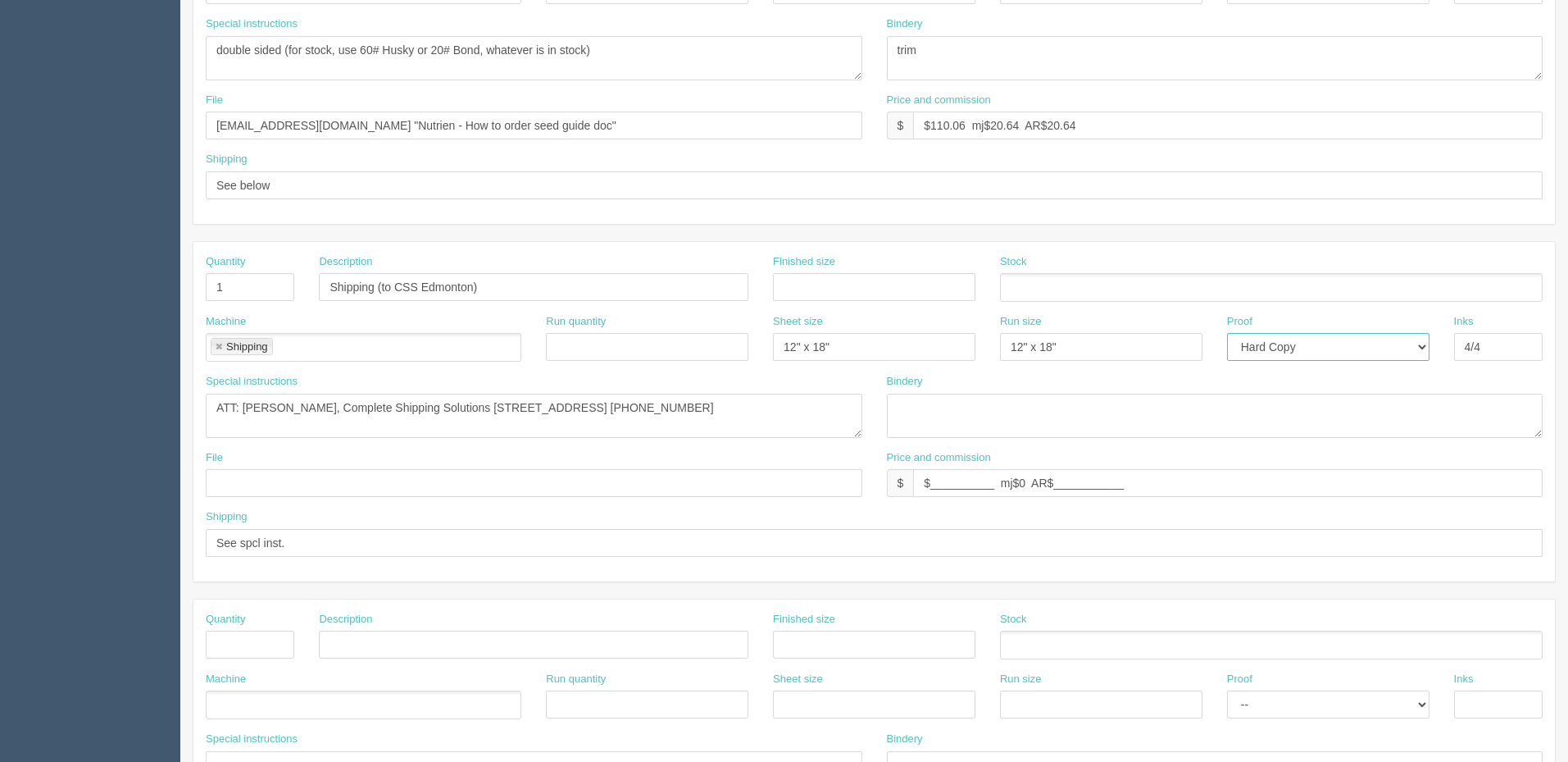
click at [1277, 352] on select "-- Email Hard Copy" at bounding box center [1328, 347] width 202 height 28
select select
click at [1227, 333] on select "-- Email Hard Copy" at bounding box center [1328, 347] width 202 height 28
drag, startPoint x: 1112, startPoint y: 350, endPoint x: 882, endPoint y: 347, distance: 230.0
click at [888, 347] on div "Machine Shipping Shipping Run quantity Sheet size 12" x 18" Run size 12" x 18" …" at bounding box center [874, 344] width 1362 height 60
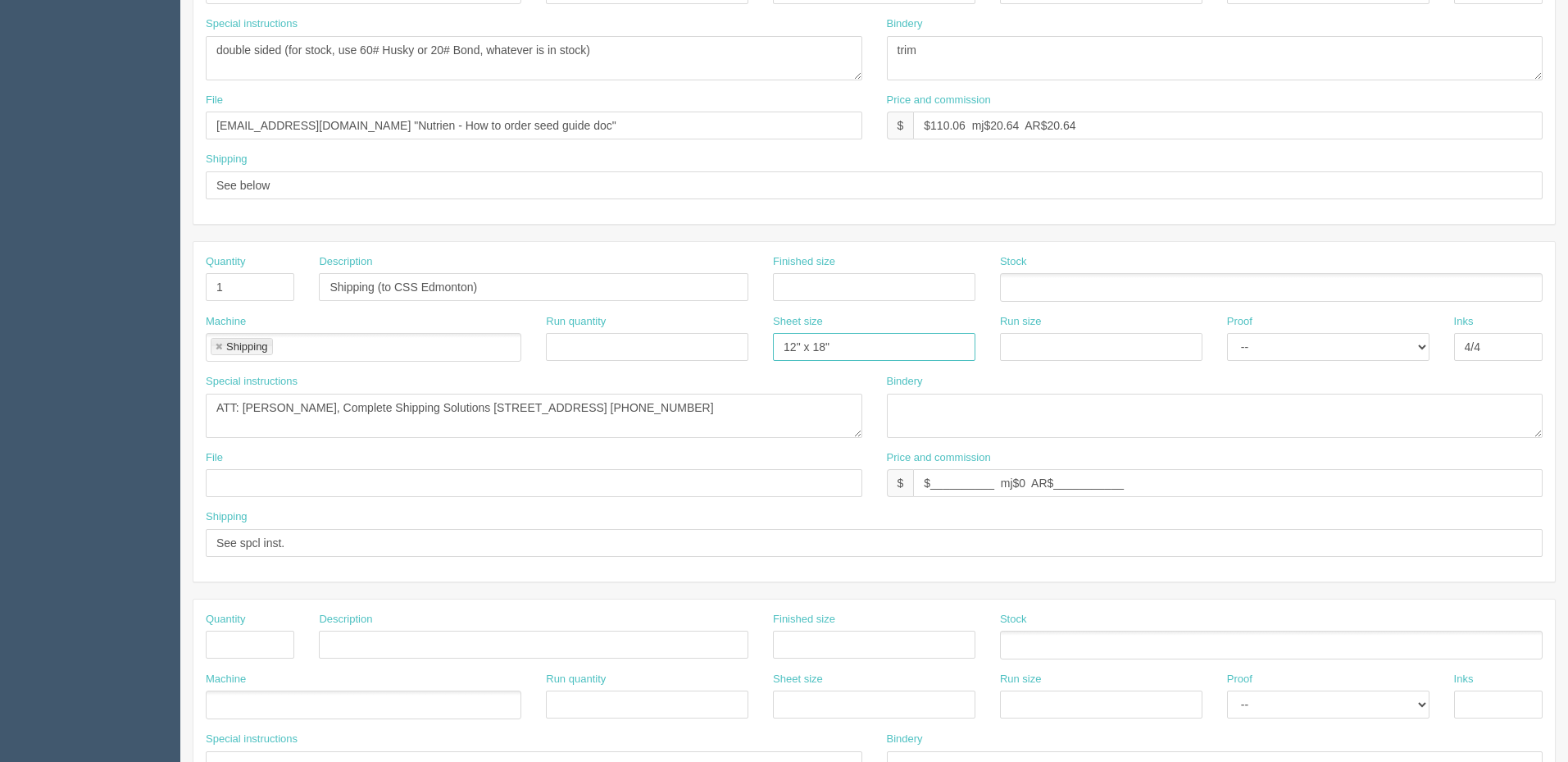
drag, startPoint x: 878, startPoint y: 347, endPoint x: 698, endPoint y: 337, distance: 180.3
click at [698, 337] on div "Machine Shipping Shipping Run quantity Sheet size 12" x 18" Run size Proof -- E…" at bounding box center [874, 344] width 1362 height 60
drag, startPoint x: 1497, startPoint y: 338, endPoint x: 964, endPoint y: 359, distance: 533.4
click at [1122, 350] on div "Machine Shipping Shipping Run quantity Sheet size Run size Proof -- Email Hard …" at bounding box center [874, 344] width 1362 height 60
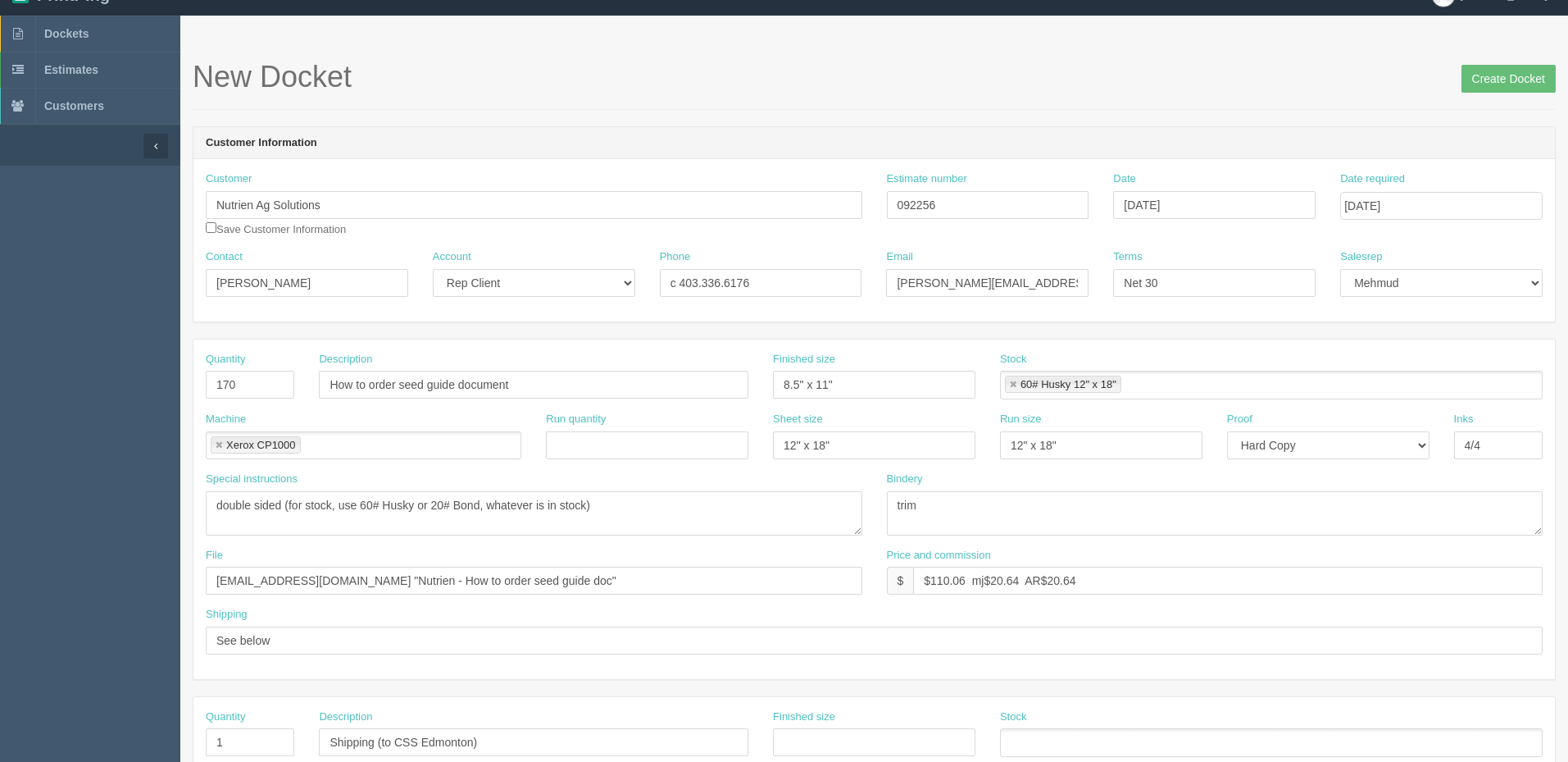
scroll to position [0, 0]
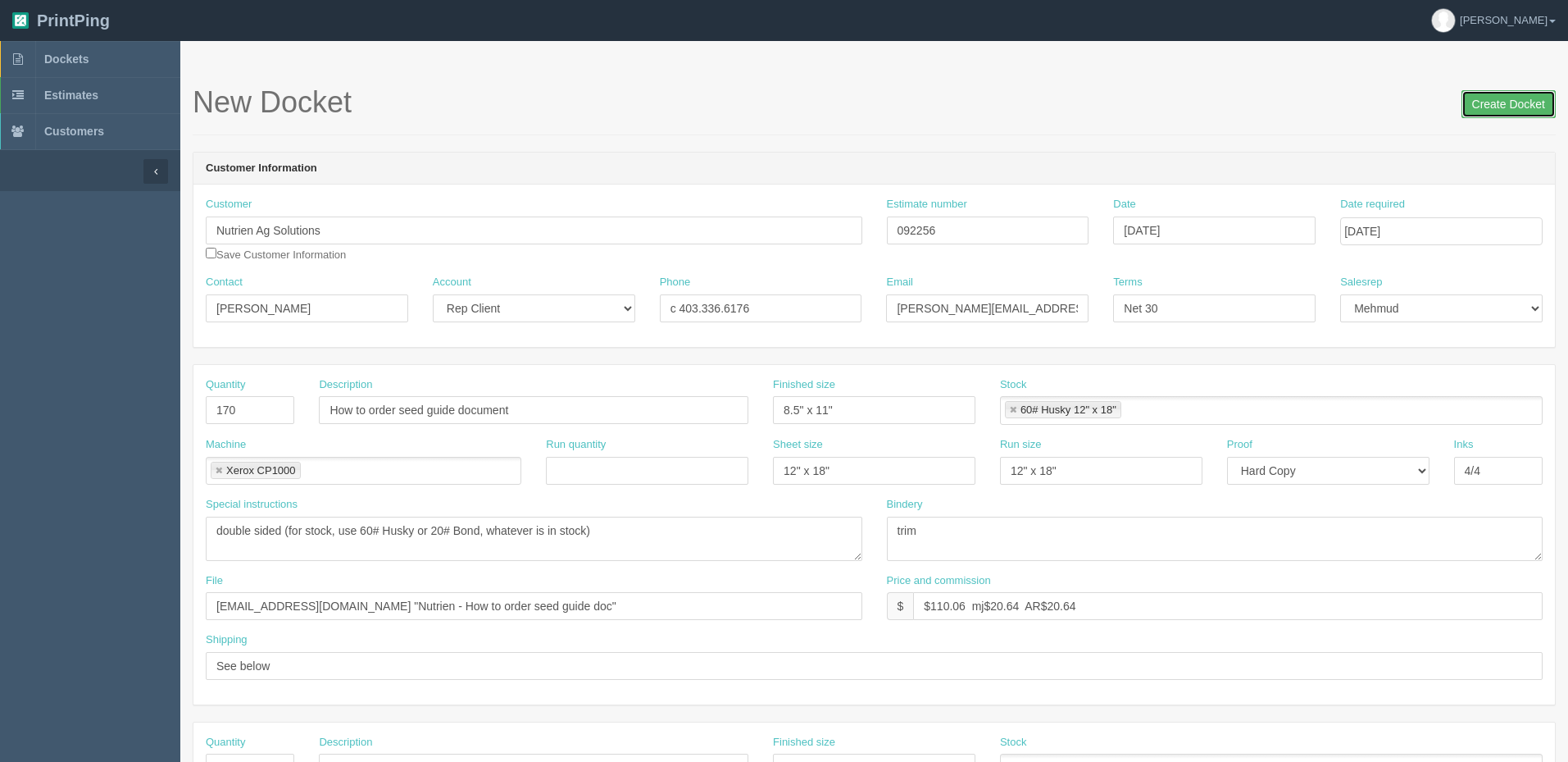
click at [1516, 100] on input "Create Docket" at bounding box center [1508, 104] width 95 height 28
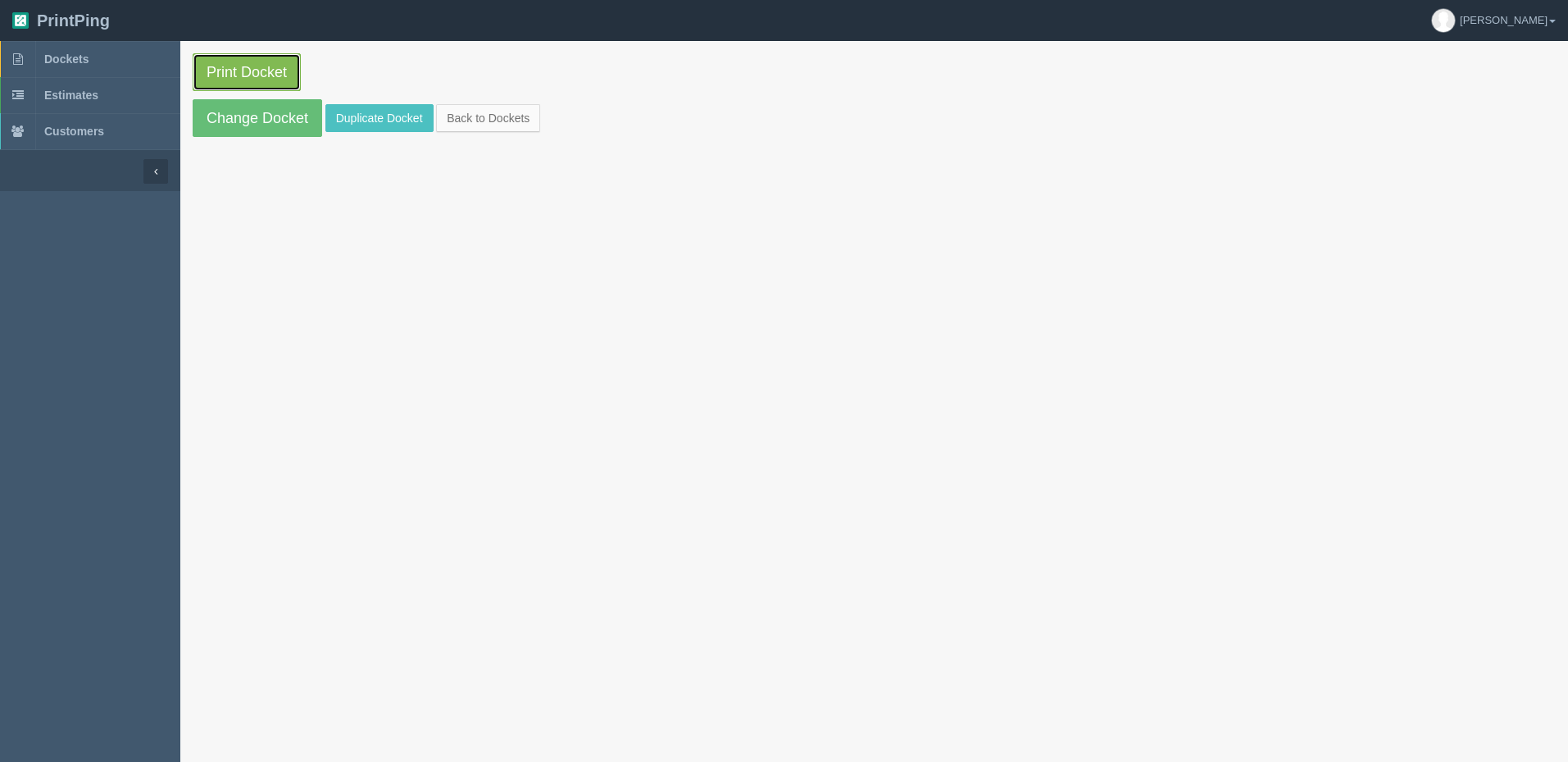
click at [276, 75] on link "Print Docket" at bounding box center [246, 72] width 108 height 37
click at [98, 58] on link "Dockets" at bounding box center [90, 59] width 180 height 36
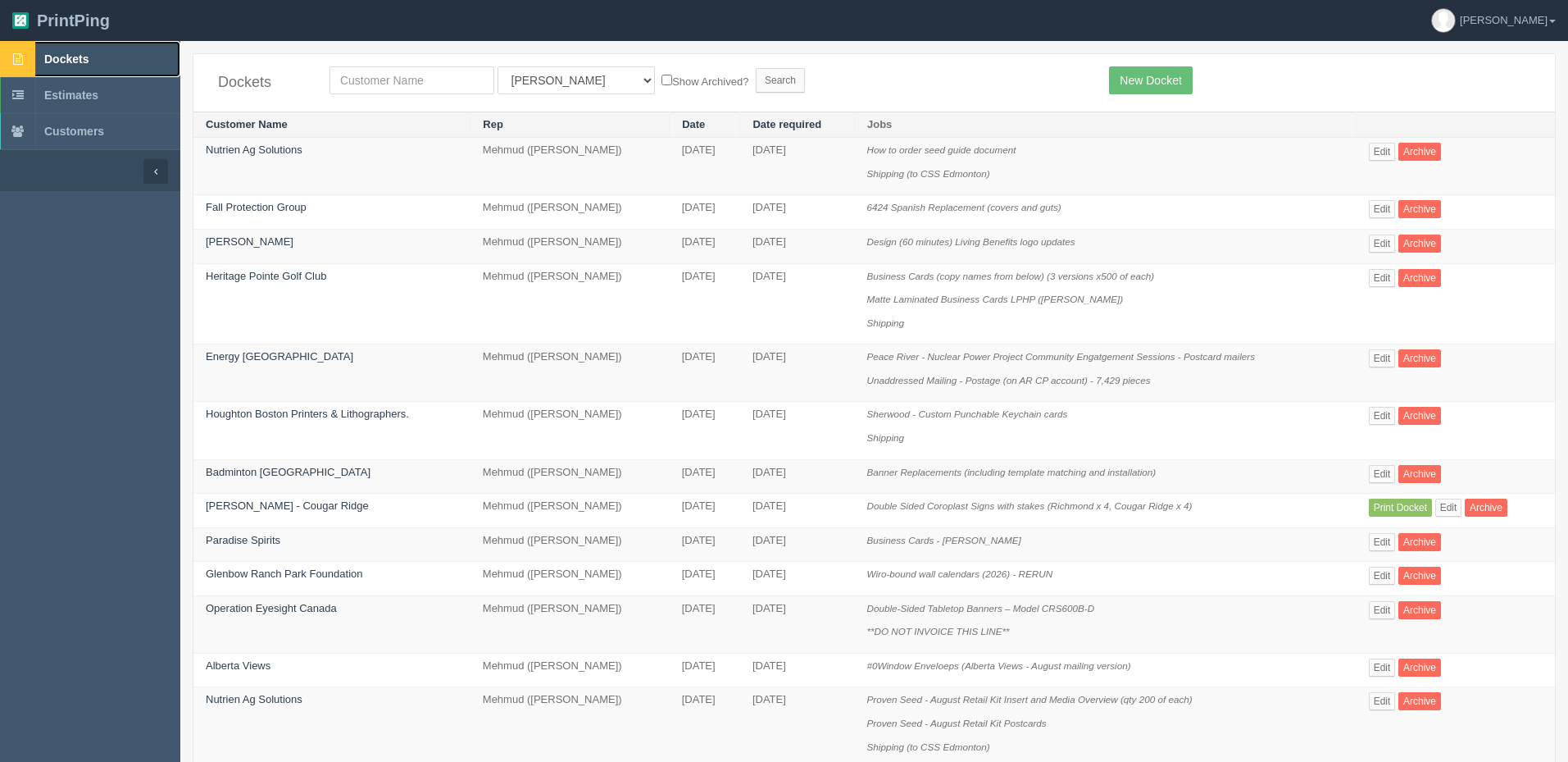
click at [105, 49] on link "Dockets" at bounding box center [90, 59] width 180 height 36
click at [256, 239] on link "[PERSON_NAME]" at bounding box center [250, 241] width 88 height 12
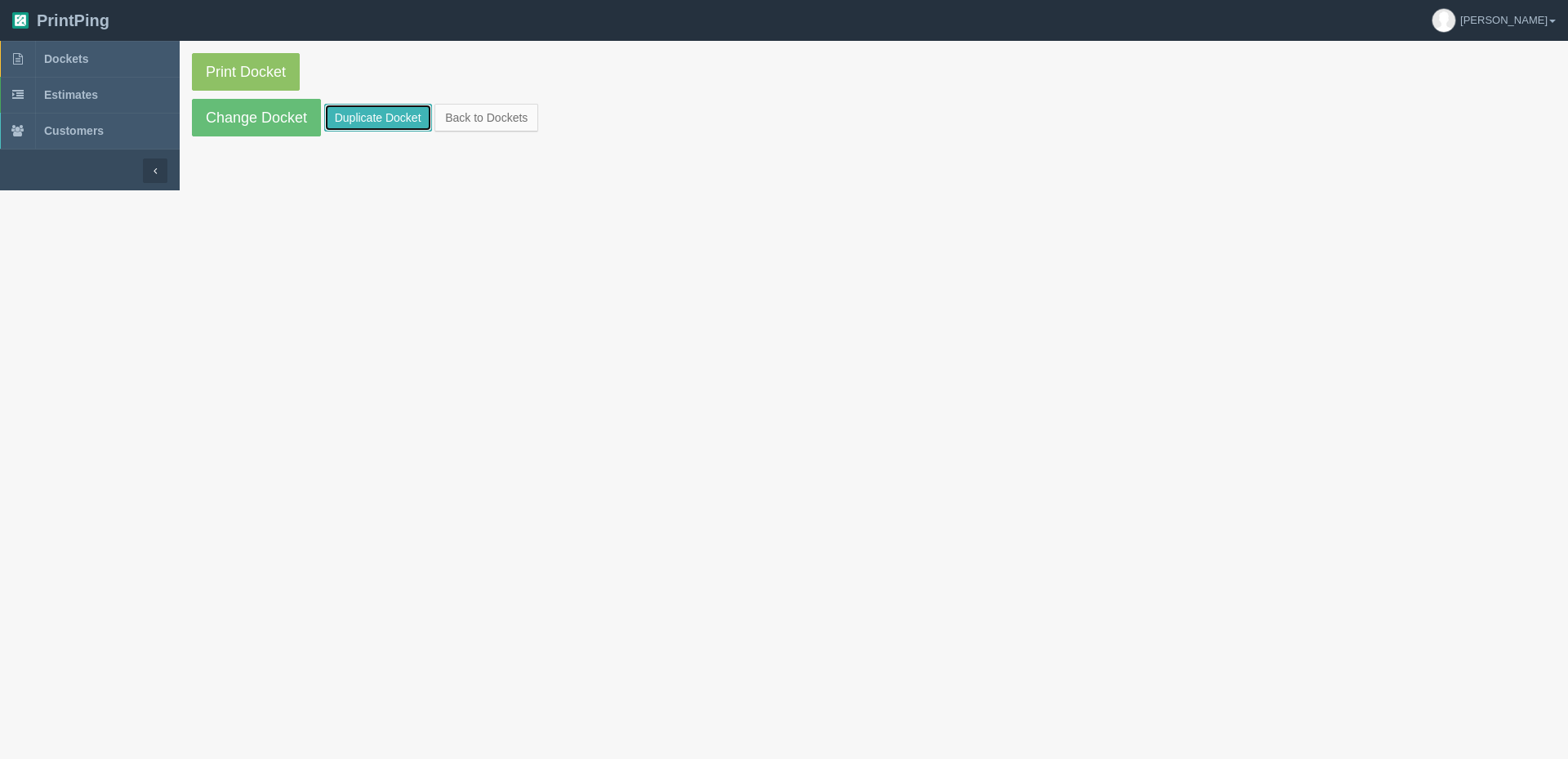
click at [360, 114] on link "Duplicate Docket" at bounding box center [377, 118] width 107 height 28
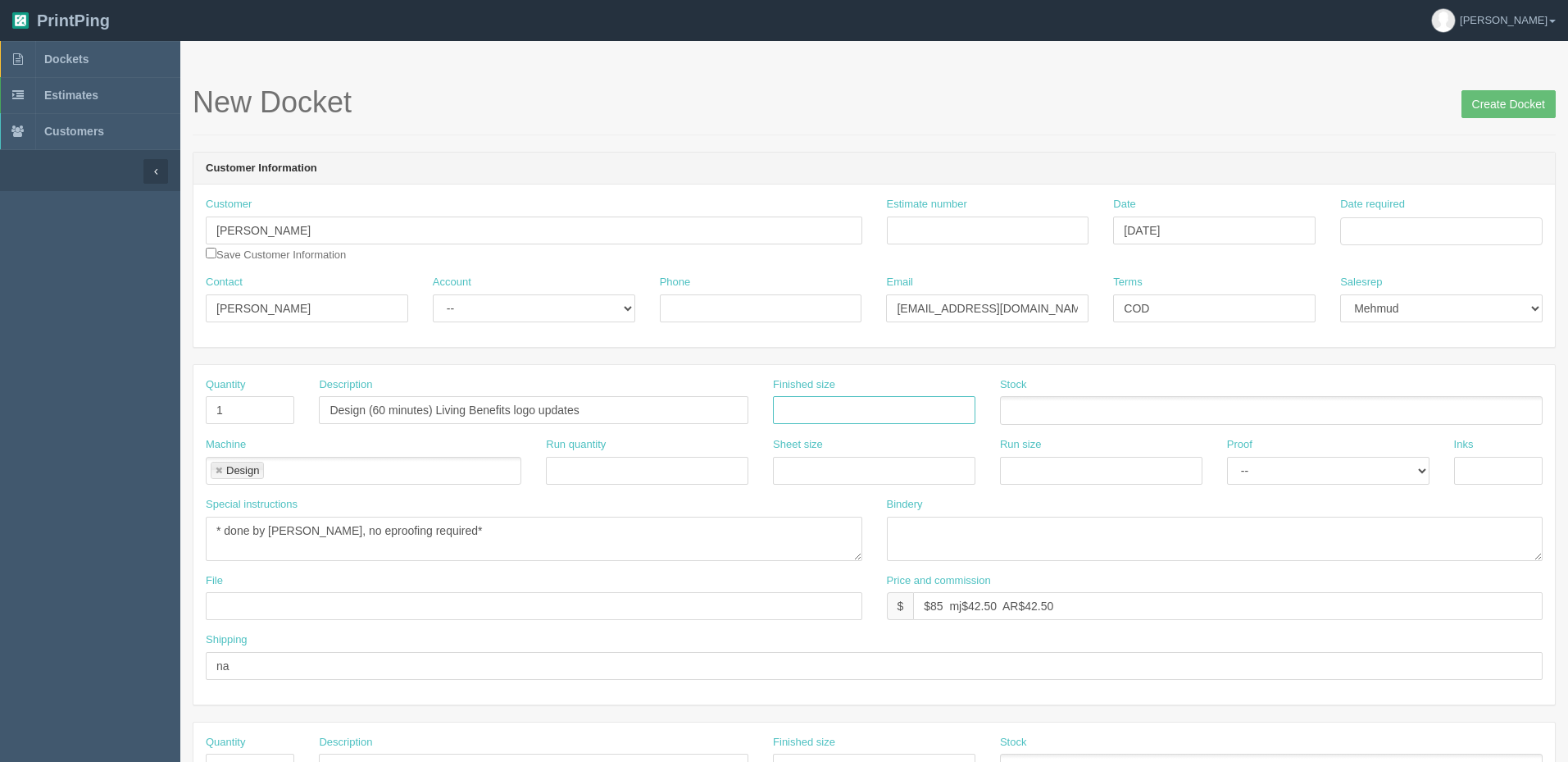
click at [839, 408] on input "text" at bounding box center [874, 410] width 202 height 28
type input "3.5" x 2""
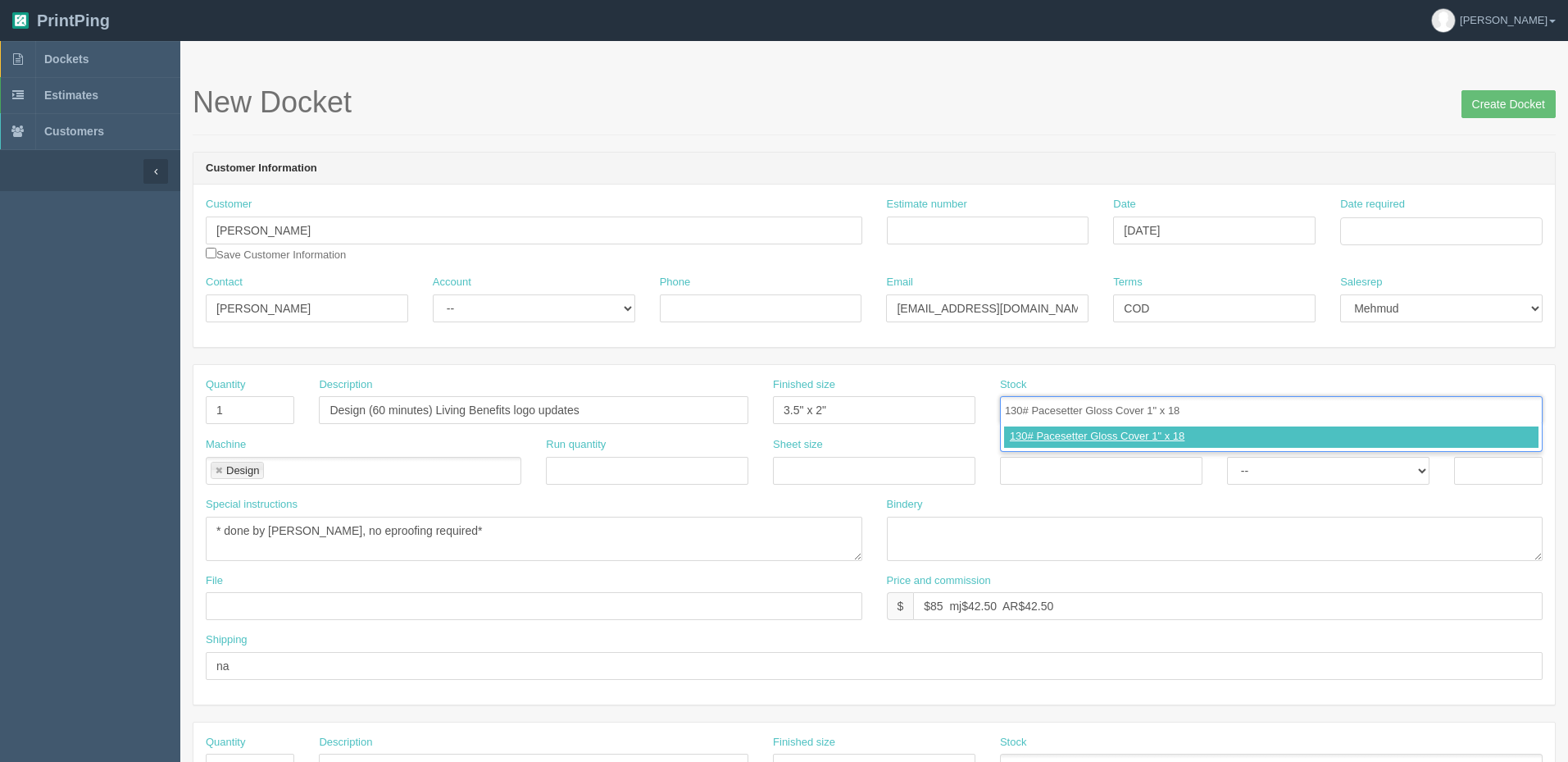
type input "130# Pacesetter Gloss Cover 1" x 18""
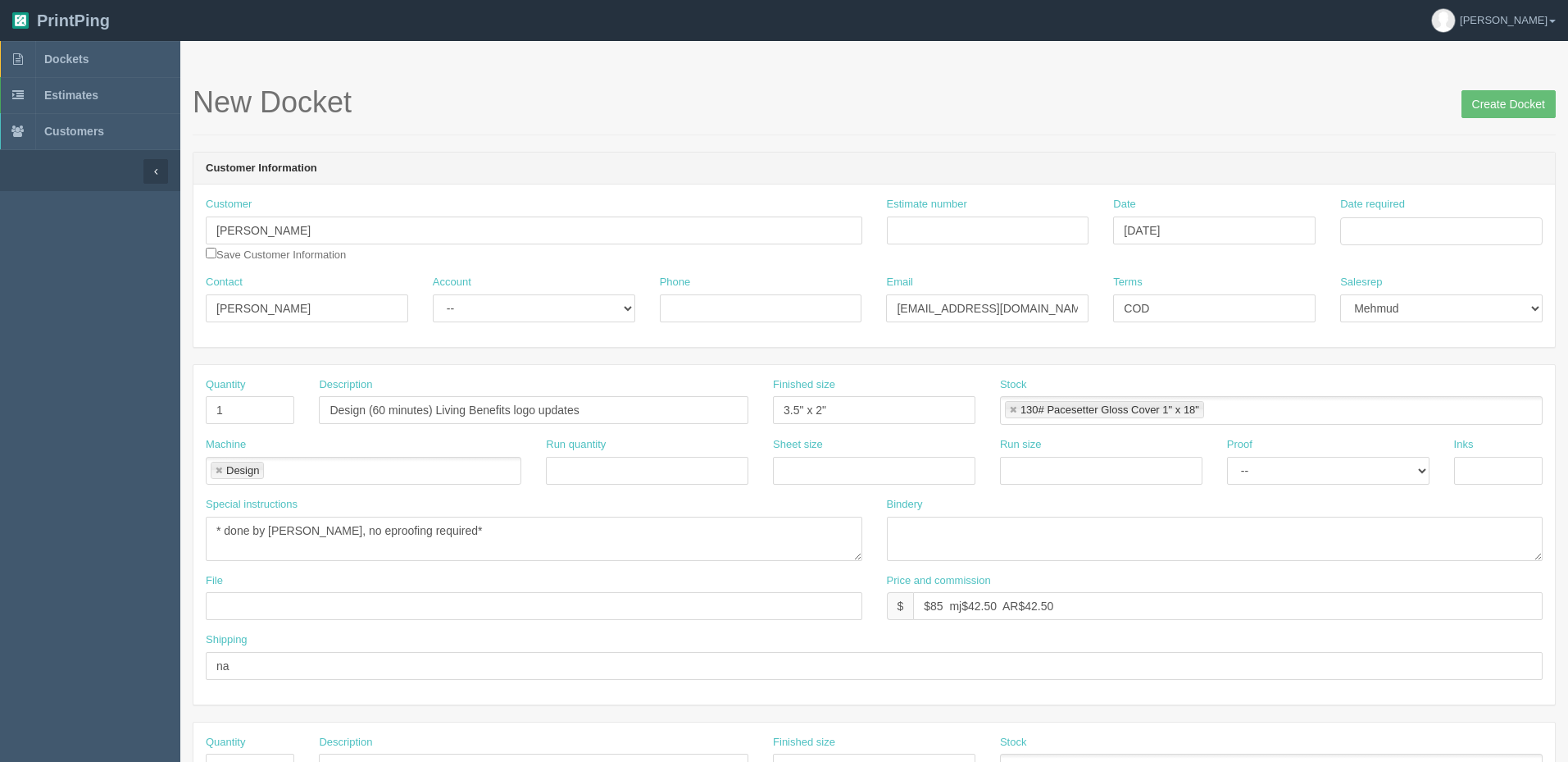
click at [1006, 409] on li "130# Pacesetter Gloss Cover 1" x 18"" at bounding box center [1104, 410] width 200 height 17
click at [1010, 411] on link at bounding box center [1013, 410] width 9 height 10
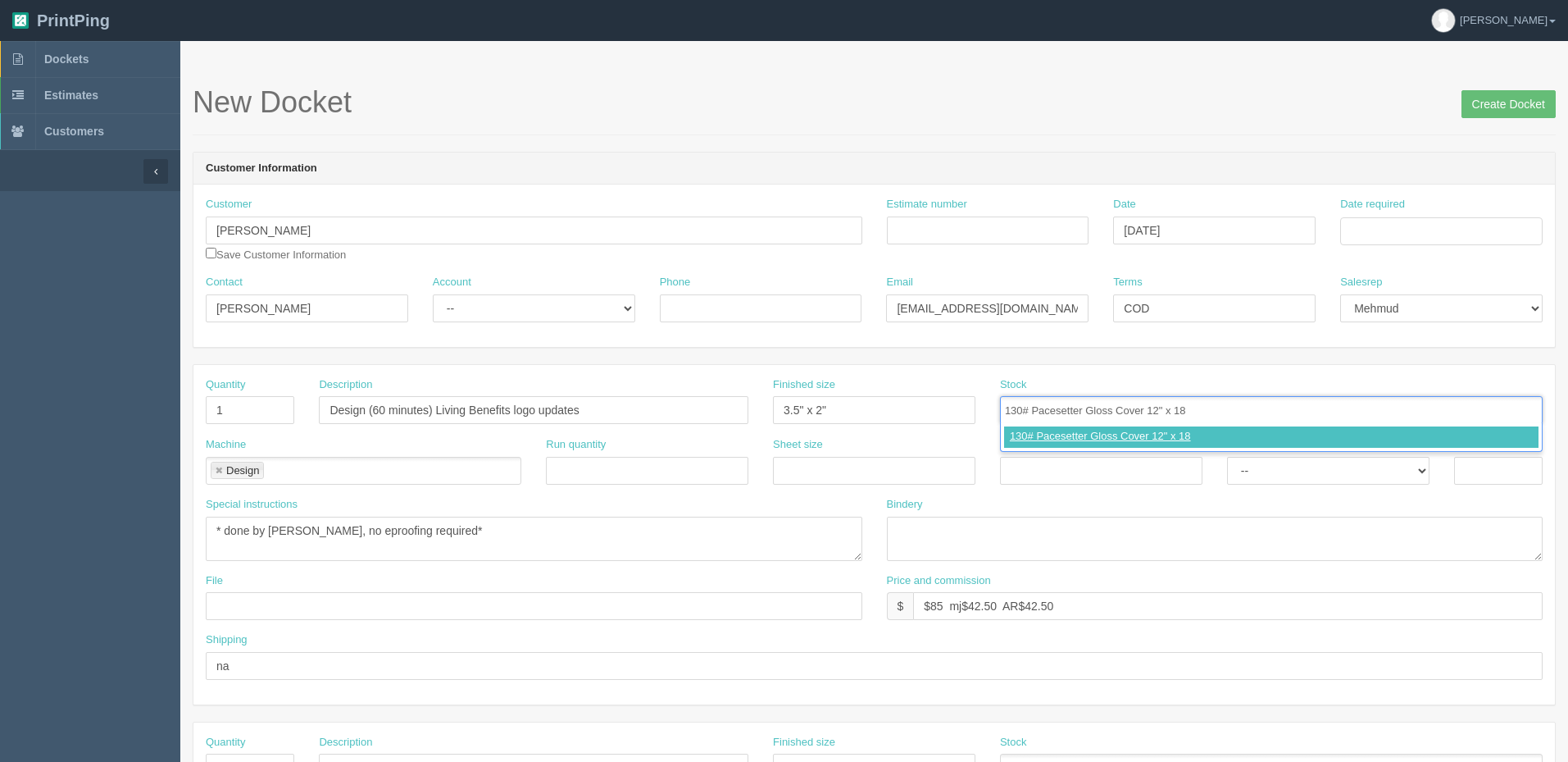
type input "130# Pacesetter Gloss Cover 12" x 18""
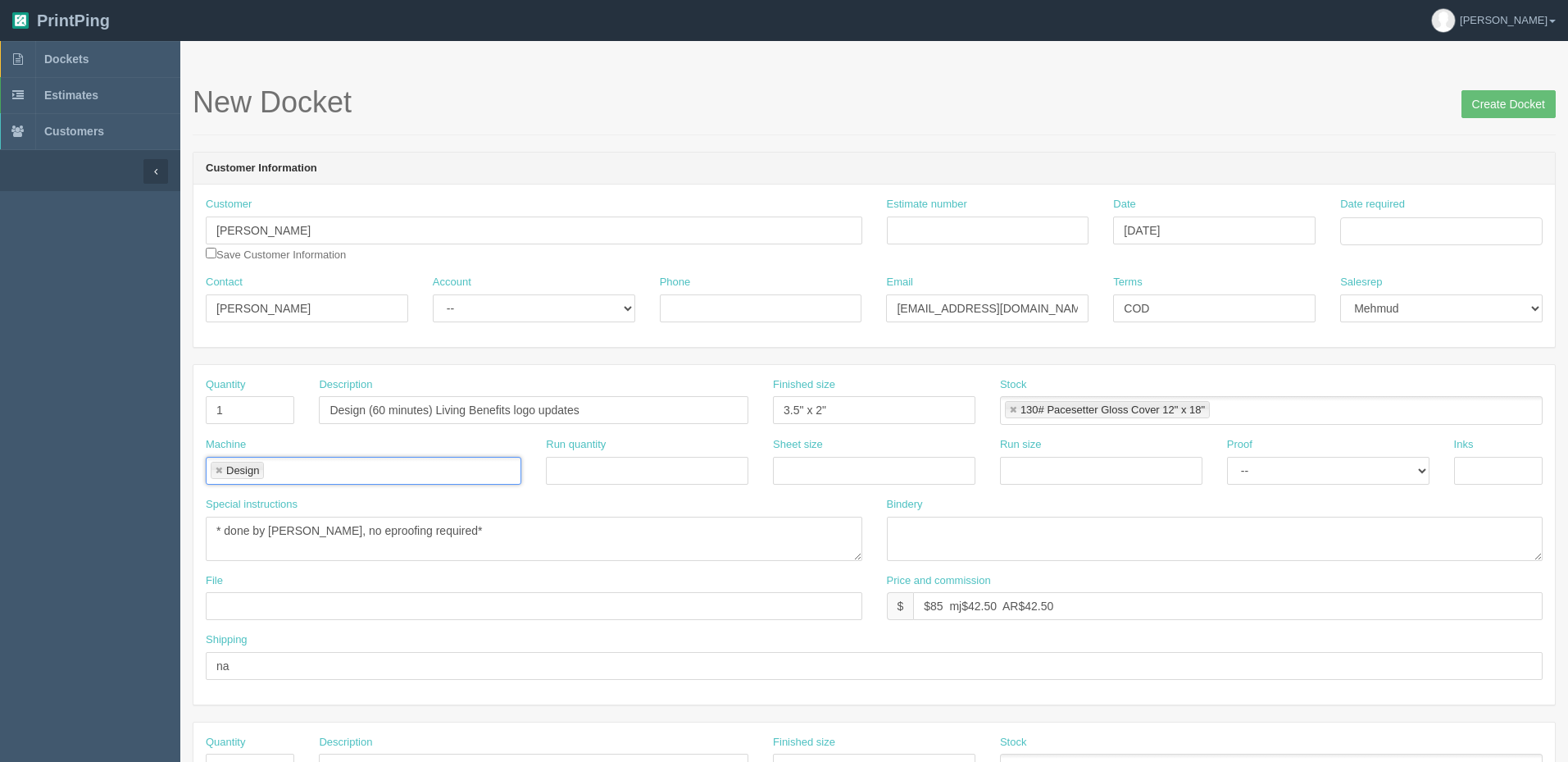
click at [219, 470] on link at bounding box center [218, 471] width 9 height 10
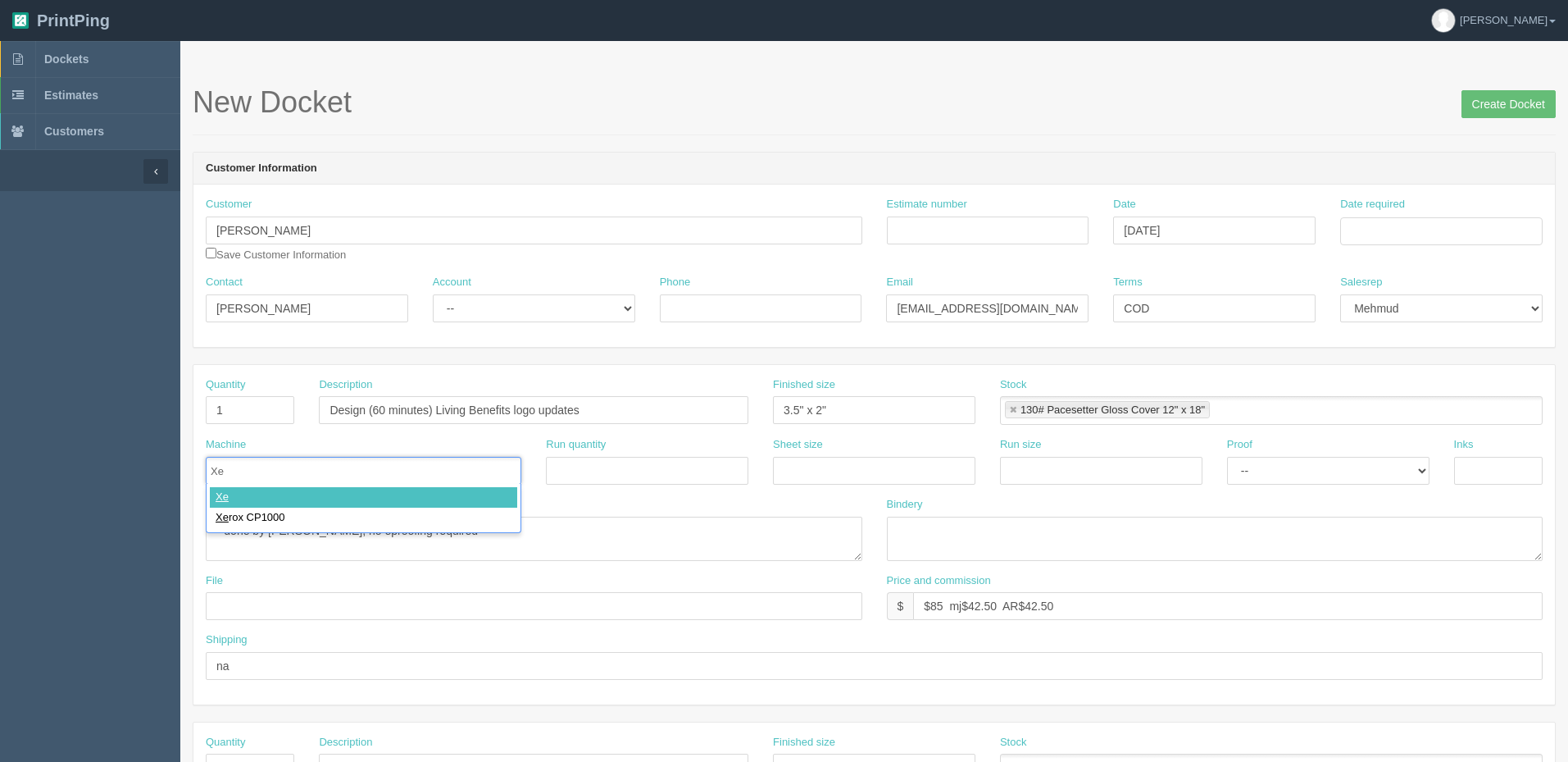
type input "Xer"
type input "Xerox CP1000"
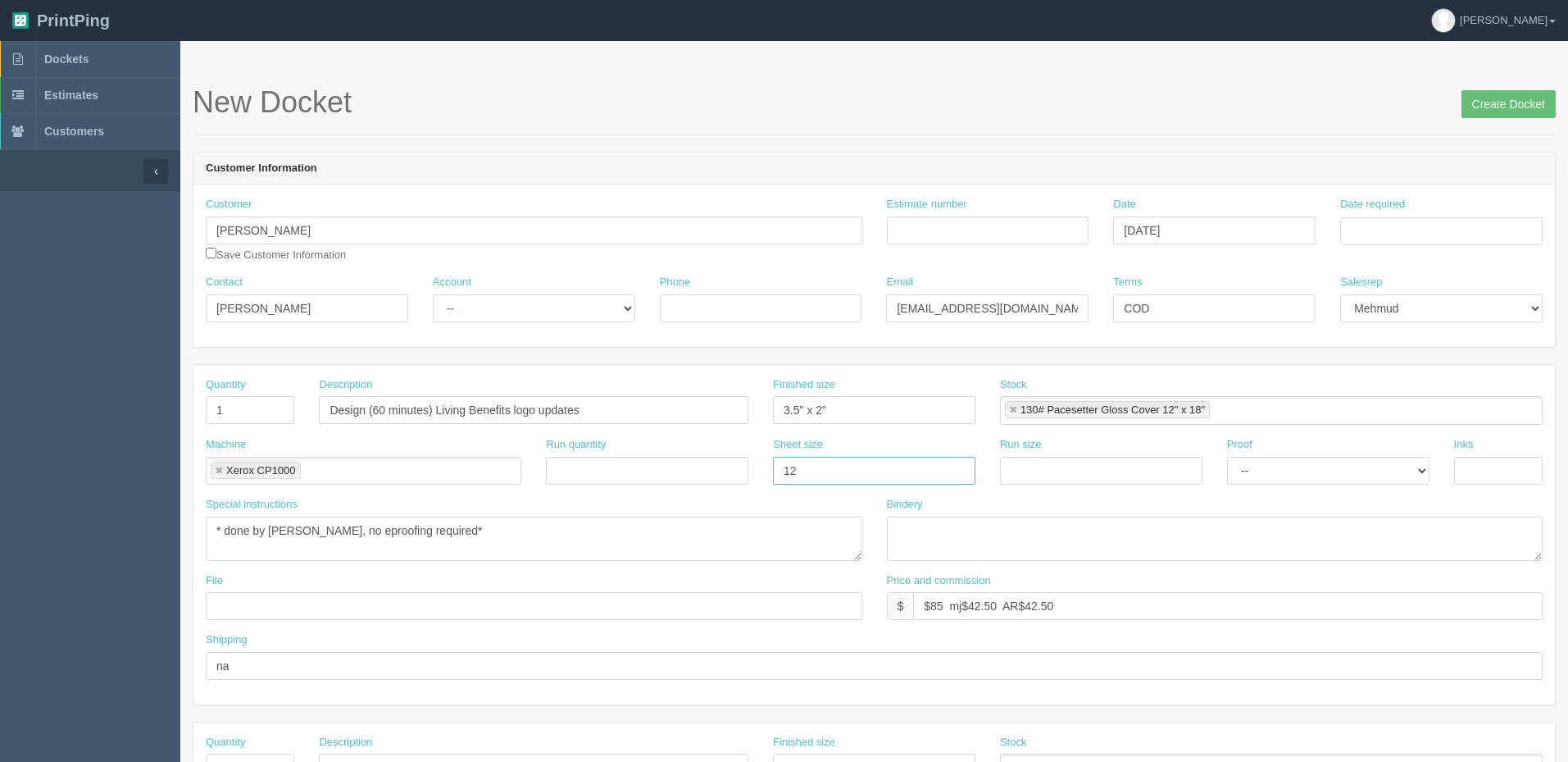
type input "12" x 18""
paste input "12" x 18""
type input "12" x 18""
select select "Hard Copy"
click at [1227, 456] on select "-- Email Hard Copy" at bounding box center [1328, 471] width 202 height 28
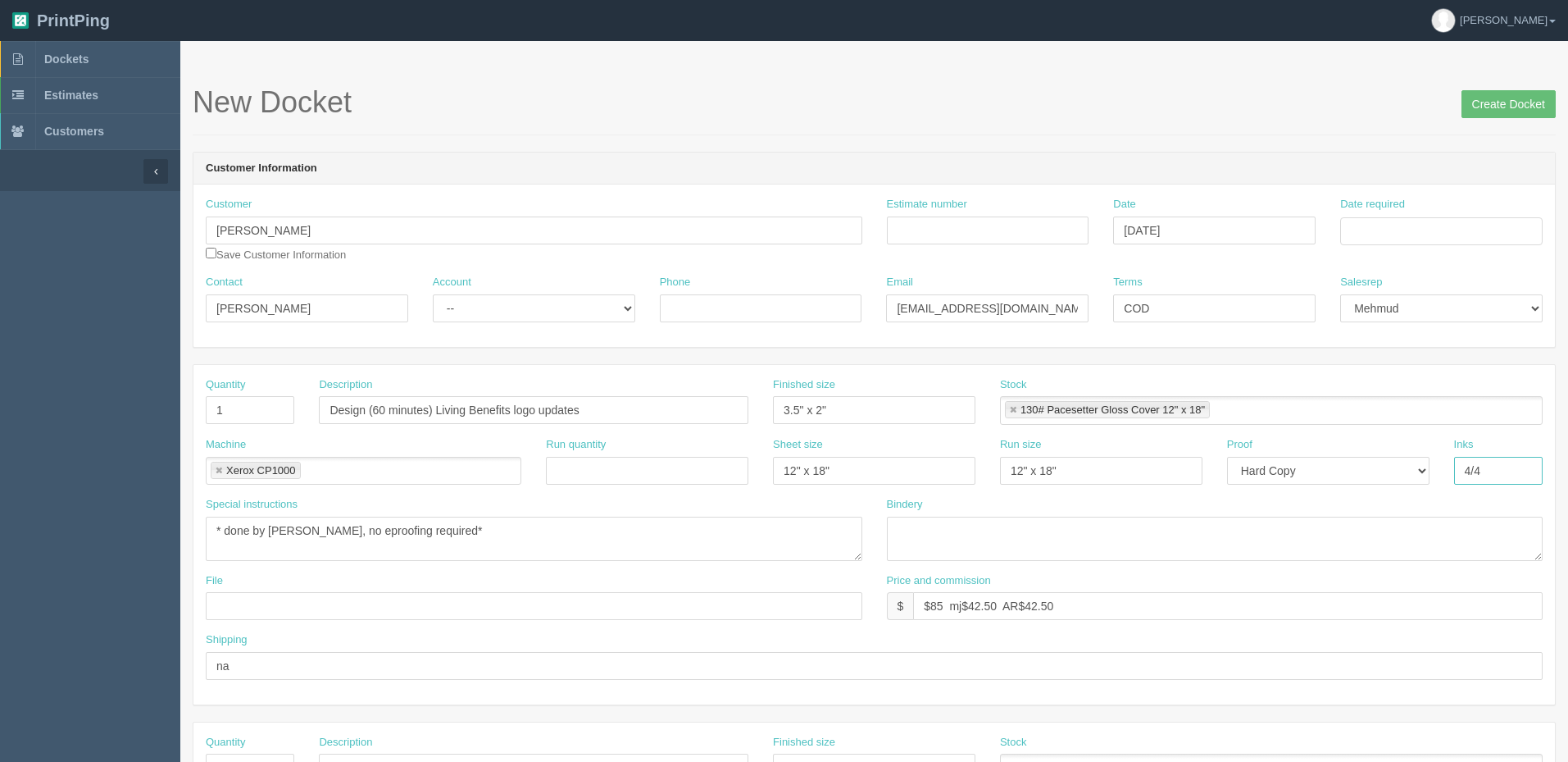
type input "4/4"
type textarea "double sided"
type textarea "trim to size"
type input "files@allrush.ca ""
drag, startPoint x: 599, startPoint y: 402, endPoint x: -137, endPoint y: 365, distance: 736.9
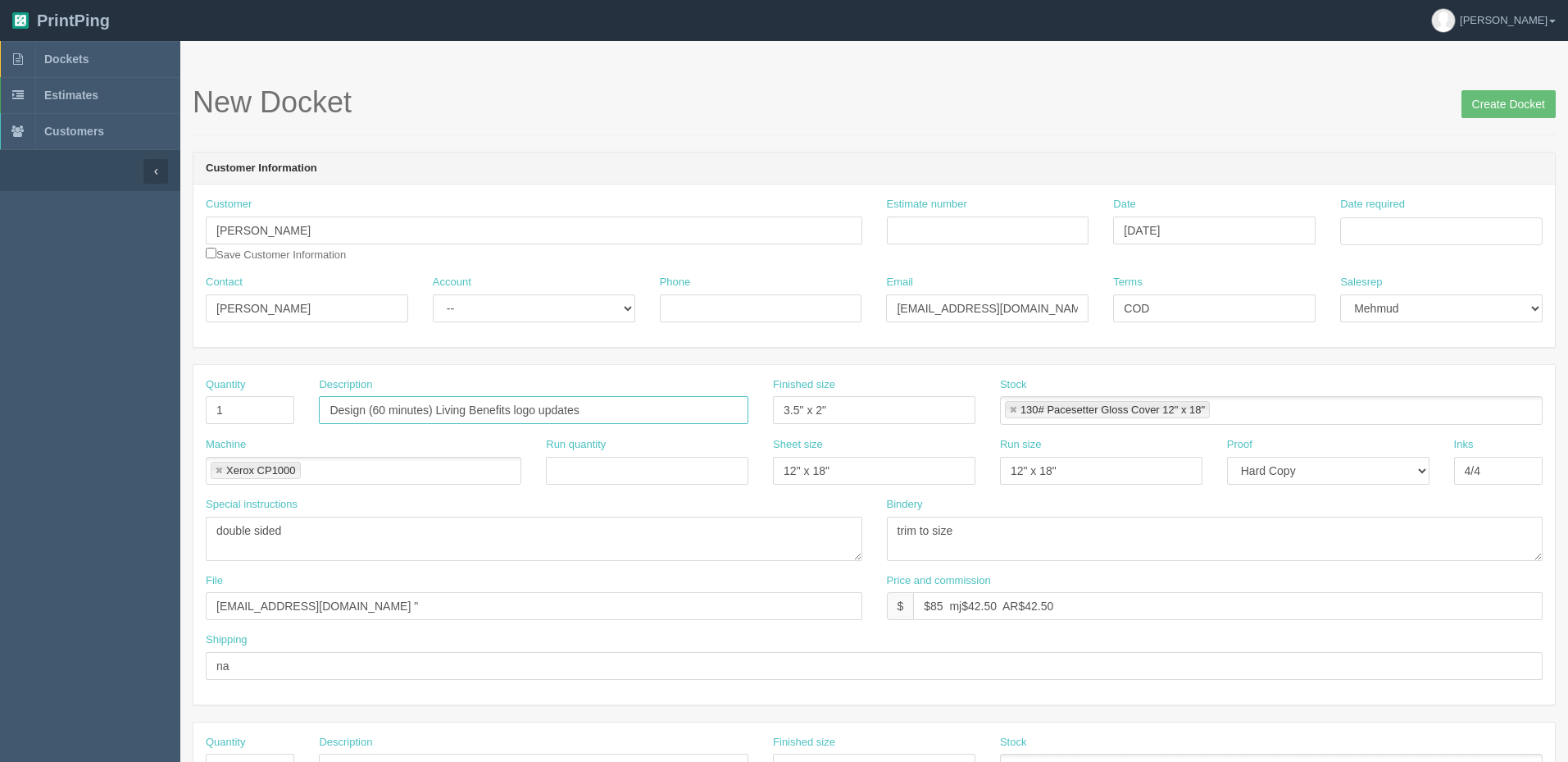
click at [0, 365] on html "PrintPing Zack Edit account ( zack@allrush.ca ) Logout Dockets Estimates" at bounding box center [784, 744] width 1568 height 1488
paste input "Shine Symphony"
type input "Shine Symphony Business Cards - [PERSON_NAME]"
drag, startPoint x: 932, startPoint y: 604, endPoint x: 1573, endPoint y: 598, distance: 641.0
click at [1567, 604] on html "PrintPing Zack Edit account ( zack@allrush.ca ) Logout Dockets Estimates" at bounding box center [784, 744] width 1568 height 1488
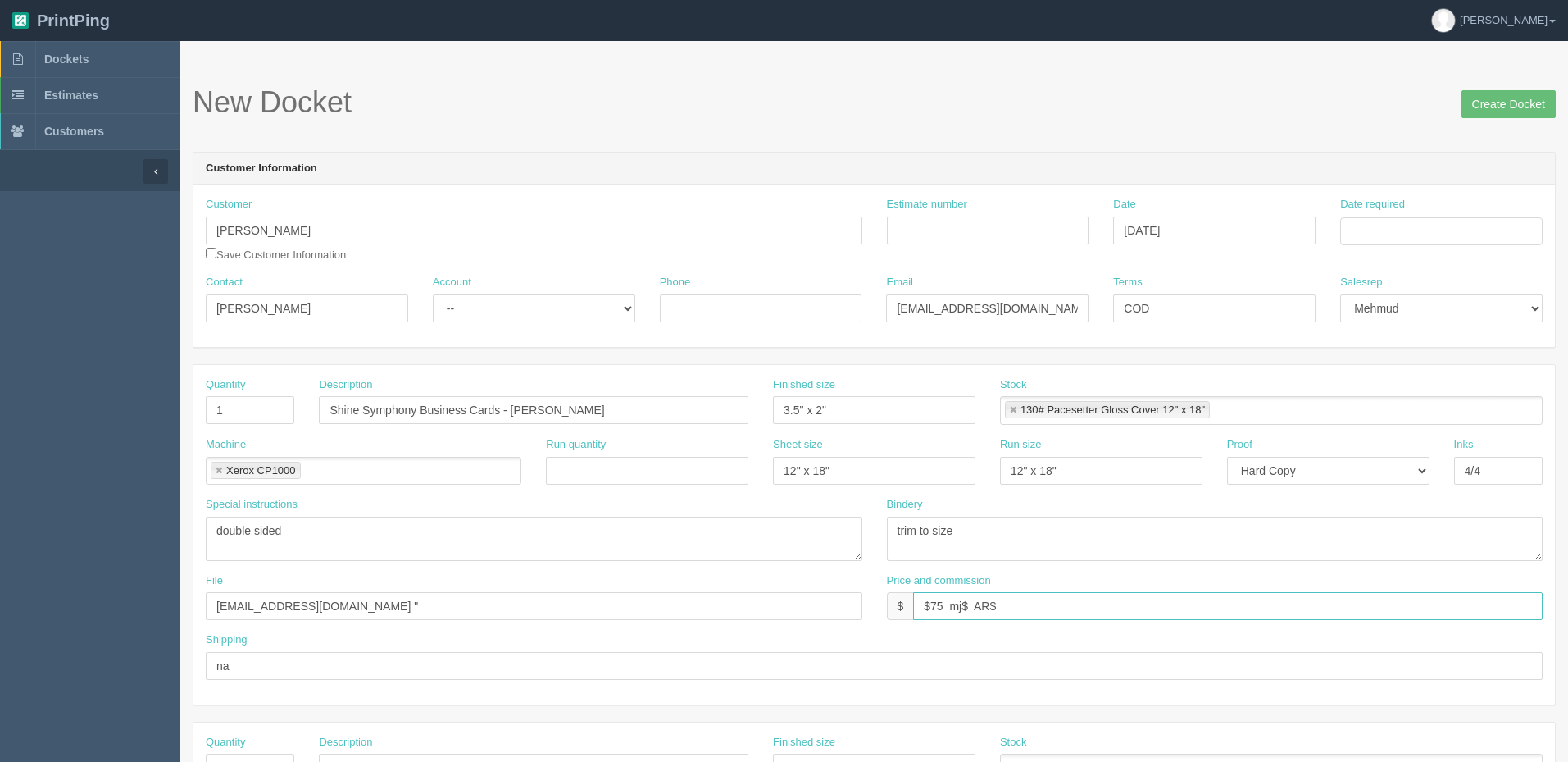
click at [968, 602] on input "$75 mj$ AR$" at bounding box center [1228, 605] width 630 height 28
click at [1033, 608] on input "$75 mj$9.59 AR$" at bounding box center [1228, 605] width 630 height 28
type input "$75 mj$9.59 AR$16.96"
click at [922, 228] on input "Estimate number" at bounding box center [988, 231] width 202 height 28
type input "092257"
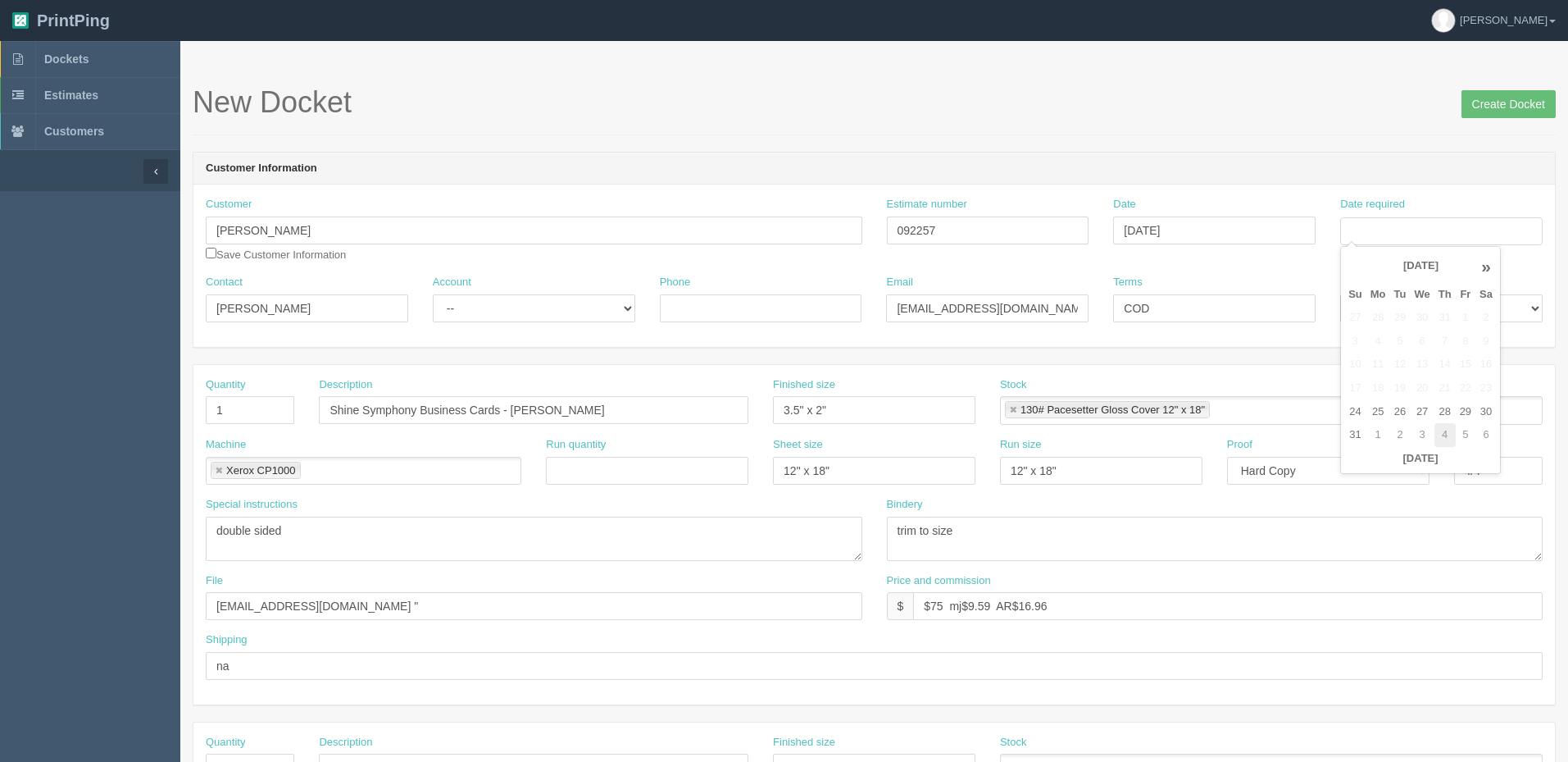
click at [1442, 434] on td "4" at bounding box center [1445, 434] width 22 height 23
type input "September 4, 2025"
click at [979, 97] on h1 "New Docket Create Docket" at bounding box center [874, 102] width 1363 height 33
click at [514, 302] on select "-- Existing Client Allrush Client Rep Client" at bounding box center [534, 308] width 202 height 28
select select "Allrush Client"
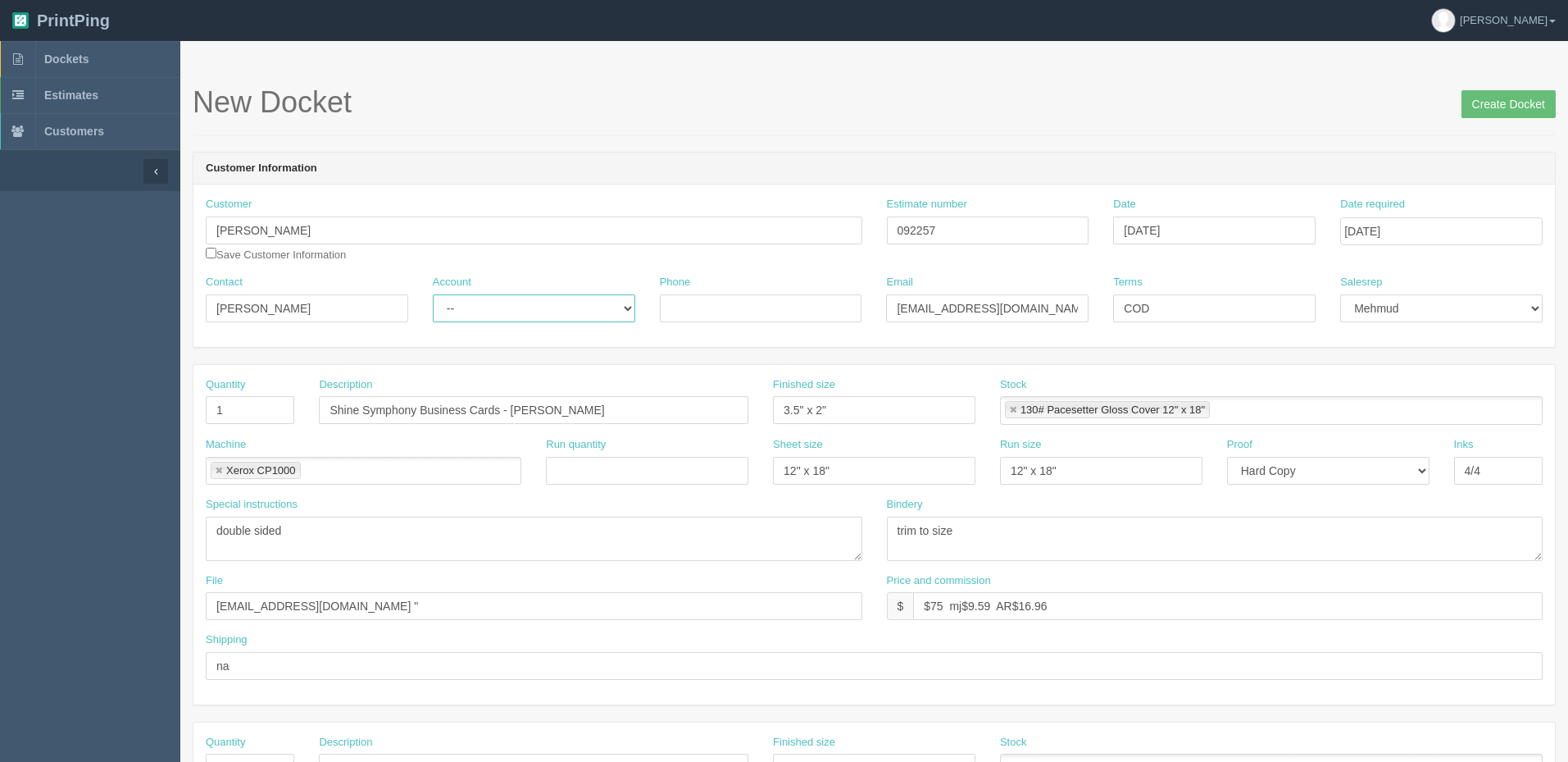
click at [433, 294] on select "-- Existing Client Allrush Client Rep Client" at bounding box center [534, 308] width 202 height 28
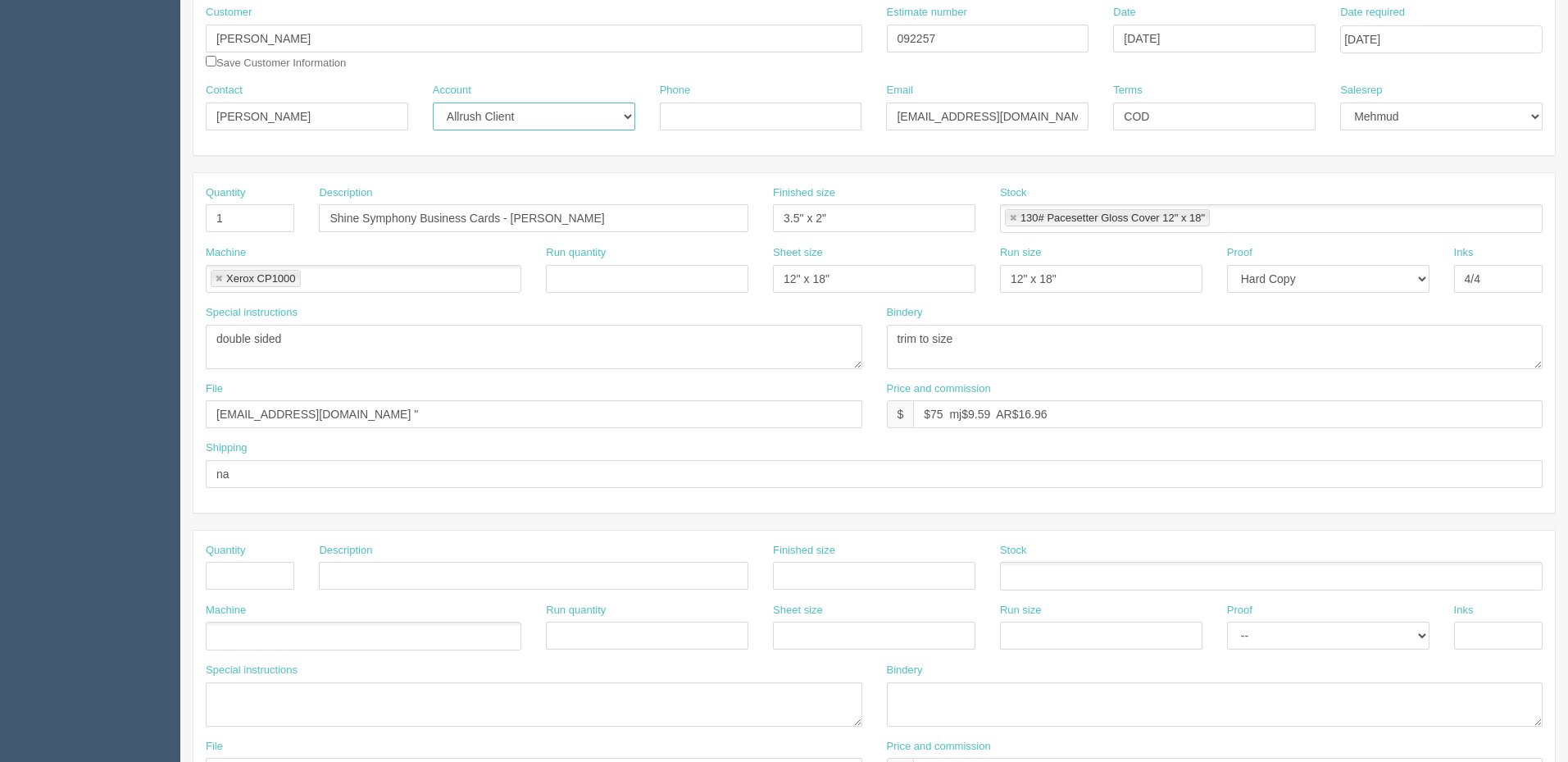
scroll to position [328, 0]
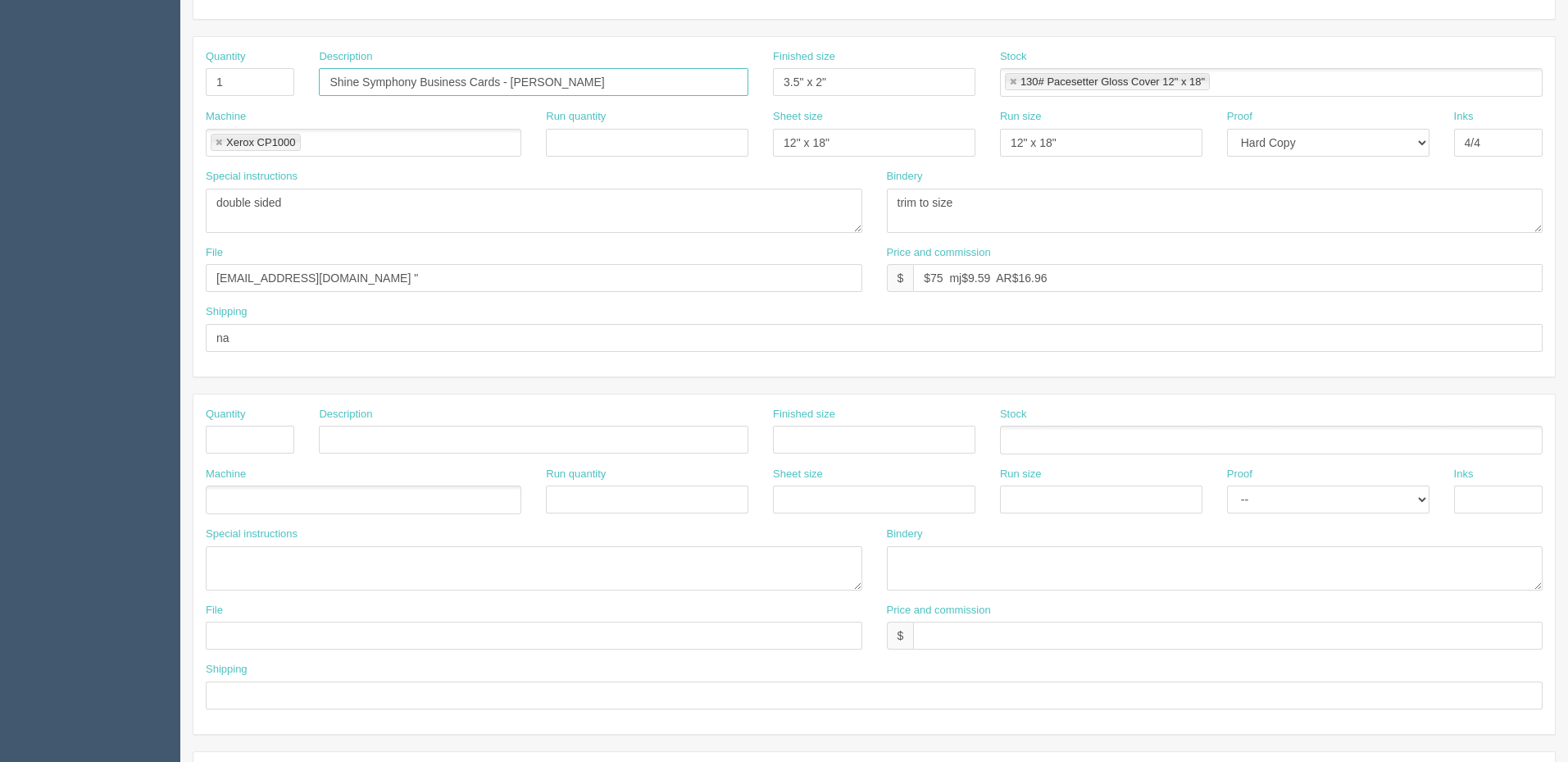
drag, startPoint x: 417, startPoint y: 69, endPoint x: 308, endPoint y: 75, distance: 109.2
click at [310, 75] on div "Description Shine Symphony Business Cards - Mark Manuel" at bounding box center [533, 79] width 455 height 60
click at [349, 273] on input "files@allrush.ca "" at bounding box center [534, 278] width 657 height 28
paste input "Shine Symphony Business Cards - [PERSON_NAME]"
type input "files@allrush.ca "Shine Symphony Business Cards - Mark Manuel""
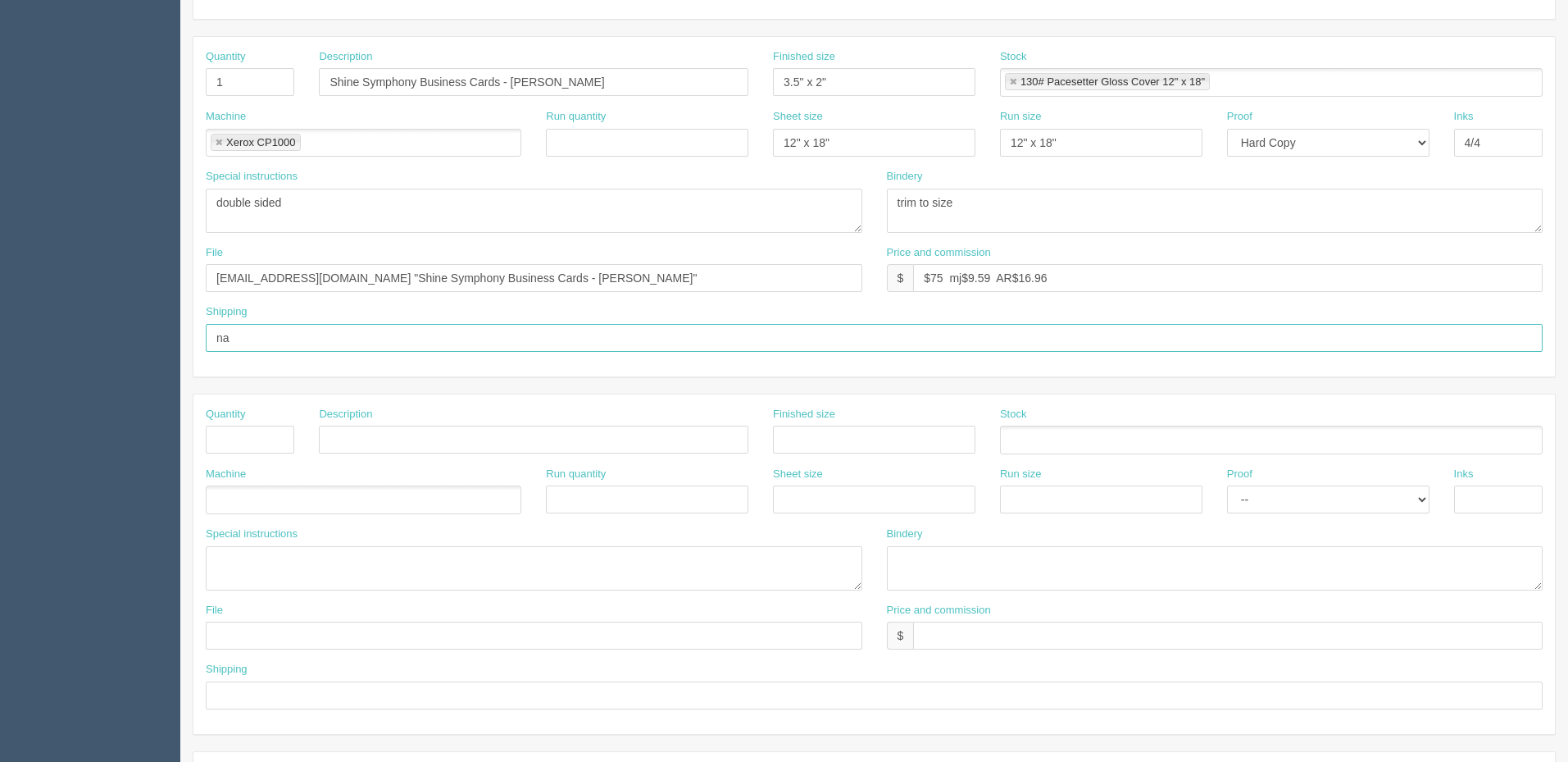
drag, startPoint x: 304, startPoint y: 338, endPoint x: 16, endPoint y: 323, distance: 288.4
click at [16, 323] on section "Dockets Estimates Customers" at bounding box center [784, 437] width 1568 height 1448
type input "Call for pickup when ready"
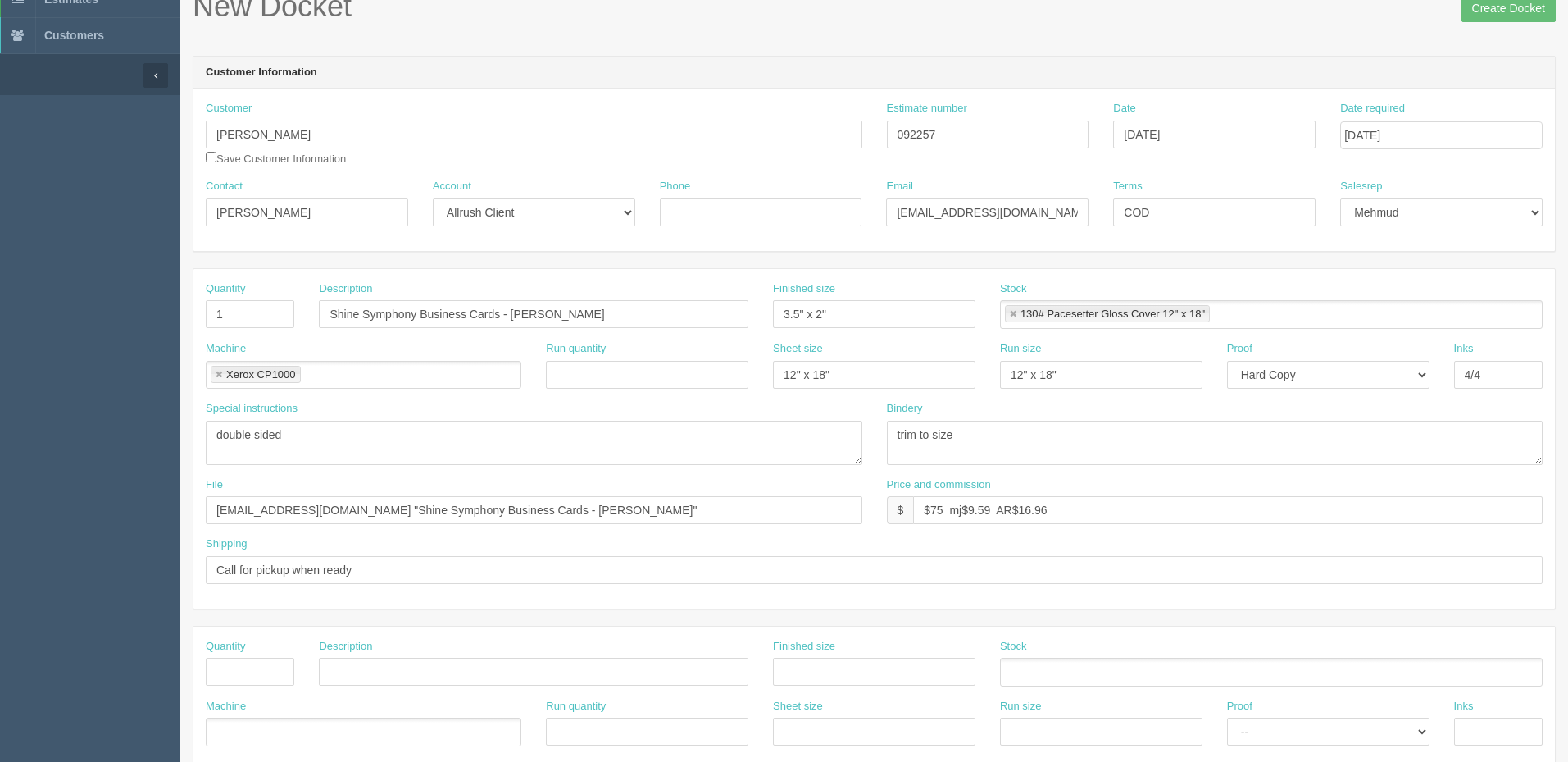
scroll to position [0, 0]
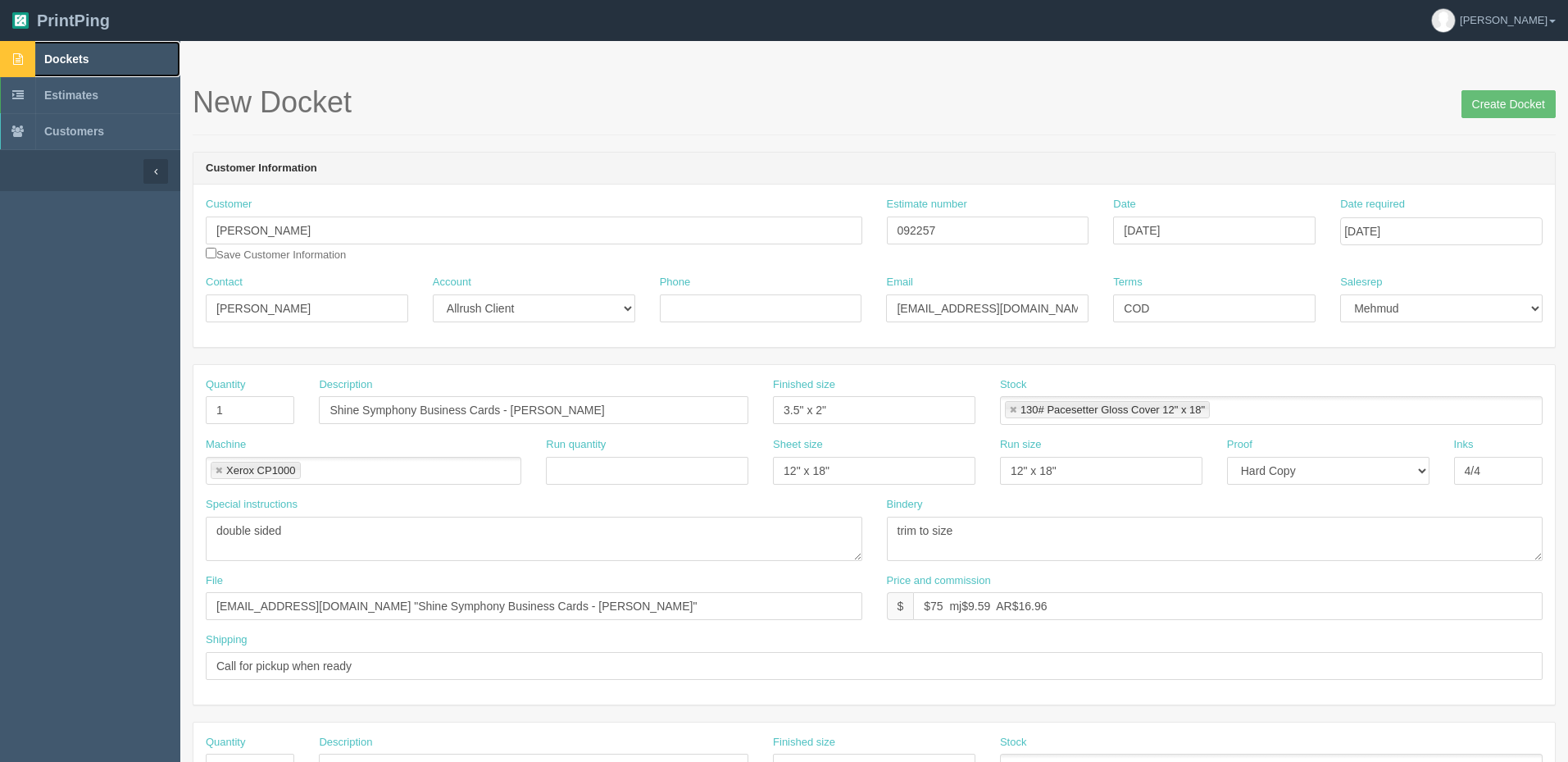
click at [78, 50] on link "Dockets" at bounding box center [90, 59] width 180 height 36
click at [747, 305] on input "Phone" at bounding box center [761, 308] width 202 height 28
paste input "403-479-0356"
type input "403-479-0356"
click at [1499, 111] on input "Create Docket" at bounding box center [1508, 104] width 95 height 28
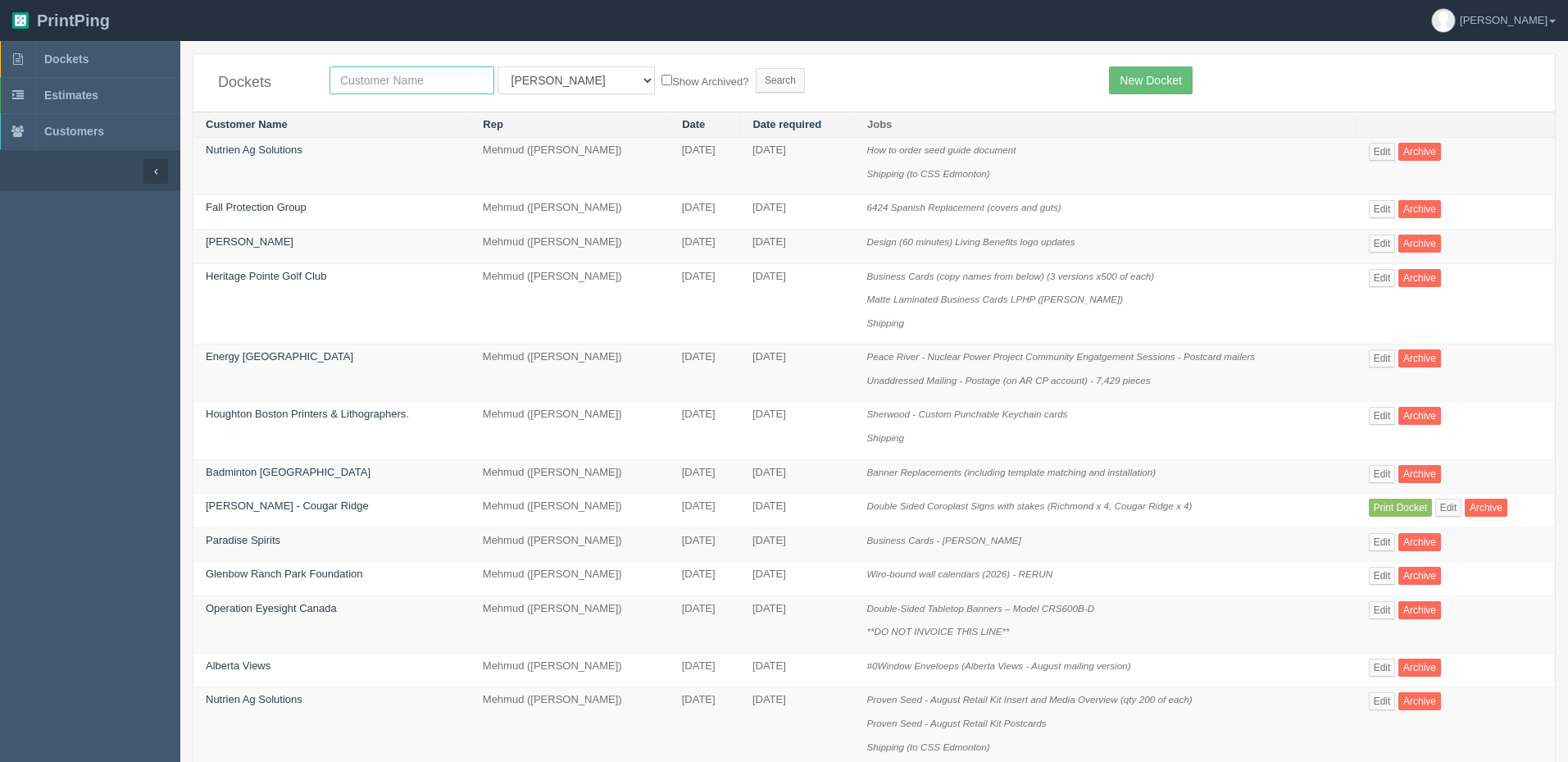
click at [401, 77] on input "text" at bounding box center [412, 81] width 165 height 28
type input "cherry"
click at [755, 68] on input "Search" at bounding box center [780, 81] width 49 height 24
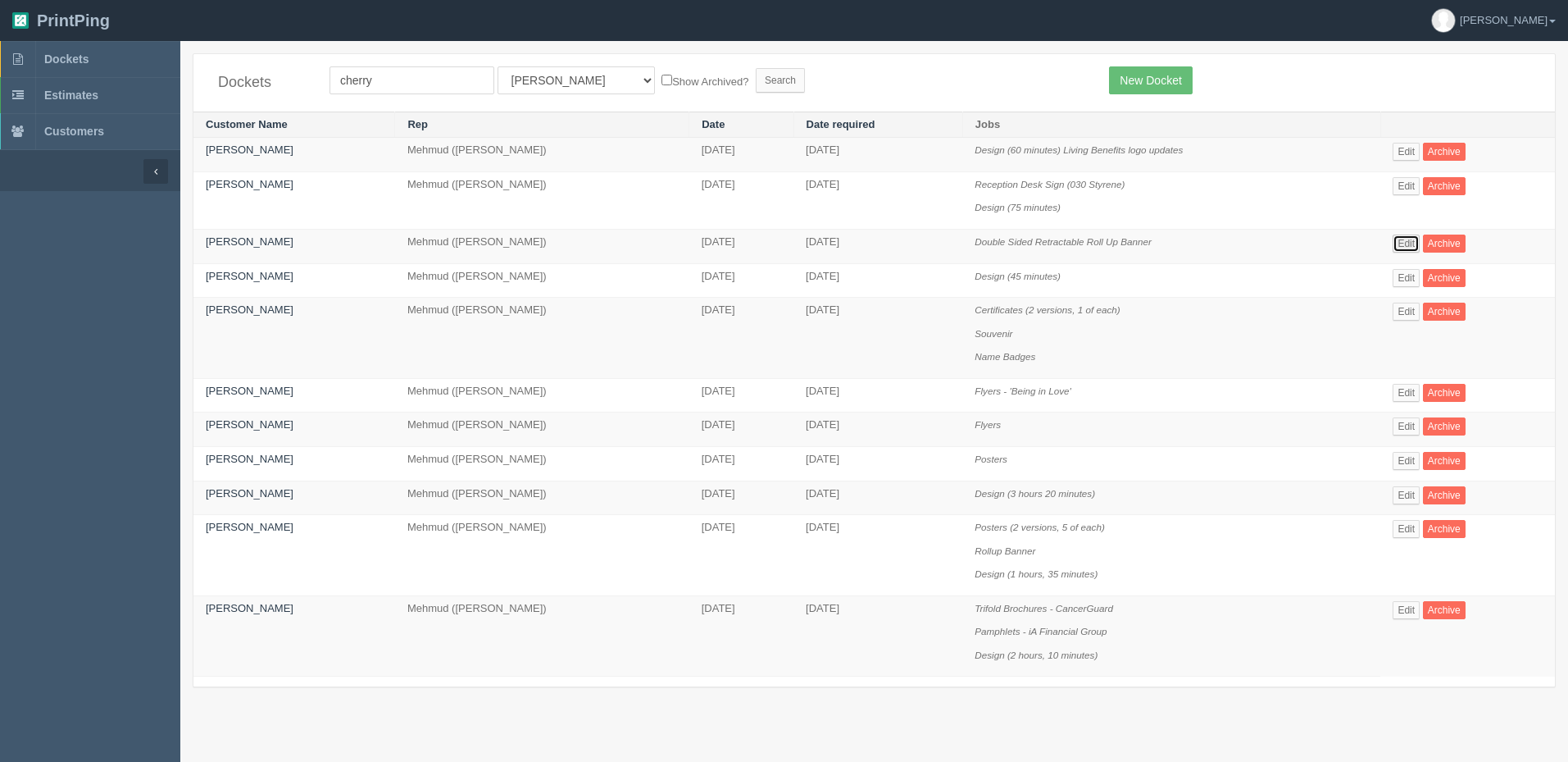
click at [1407, 246] on link "Edit" at bounding box center [1406, 243] width 27 height 18
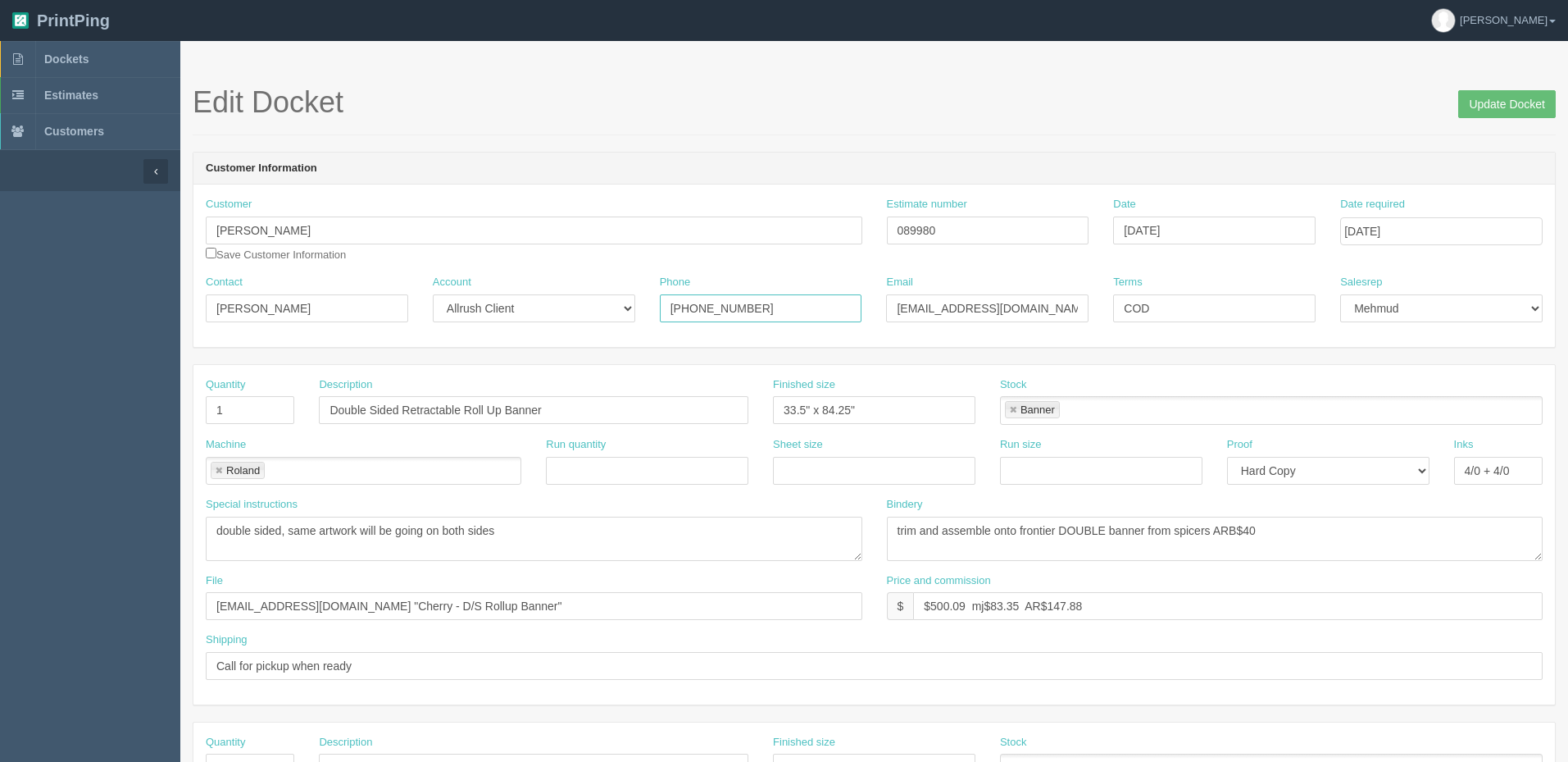
drag, startPoint x: 739, startPoint y: 302, endPoint x: 520, endPoint y: 291, distance: 219.3
click at [520, 291] on div "Contact Cherry D Manuel Account -- Existing Client Allrush Client Rep Client Ph…" at bounding box center [874, 305] width 1362 height 60
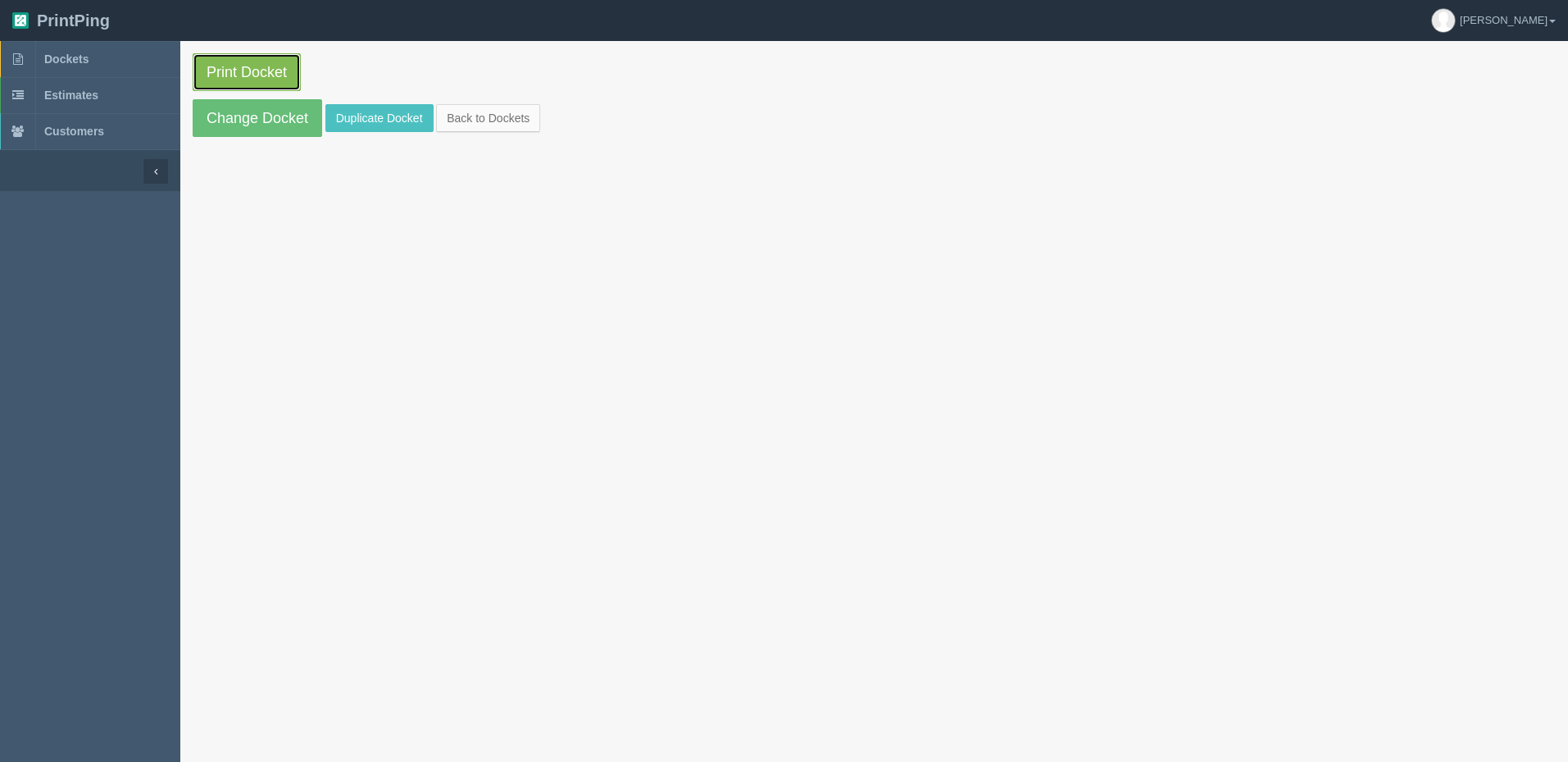
click at [255, 64] on link "Print Docket" at bounding box center [246, 72] width 108 height 37
drag, startPoint x: 119, startPoint y: 58, endPoint x: 13, endPoint y: 73, distance: 107.1
click at [119, 58] on link "Dockets" at bounding box center [90, 59] width 180 height 36
